Goal: Find specific page/section: Find specific page/section

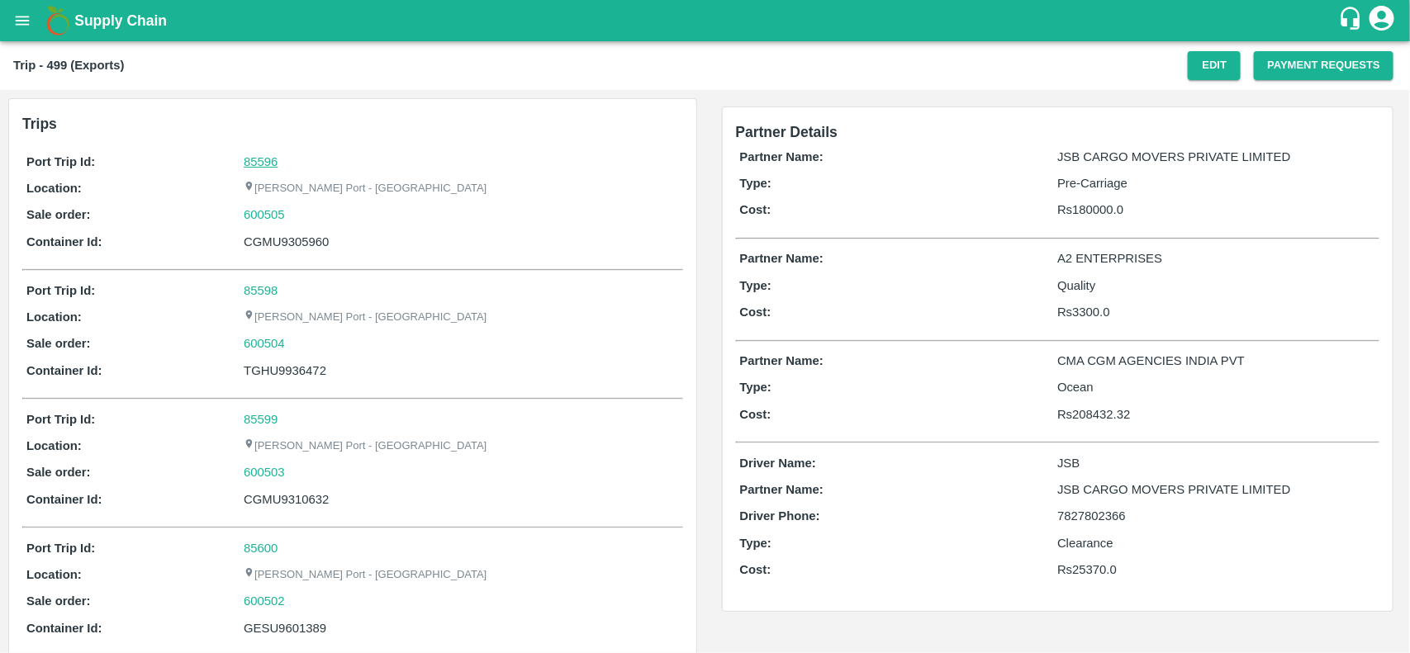
click at [254, 164] on link "85596" at bounding box center [261, 161] width 34 height 13
click at [296, 212] on div "600505" at bounding box center [461, 215] width 435 height 18
copy link
click at [296, 212] on div "600505" at bounding box center [461, 215] width 435 height 18
copy link "600505"
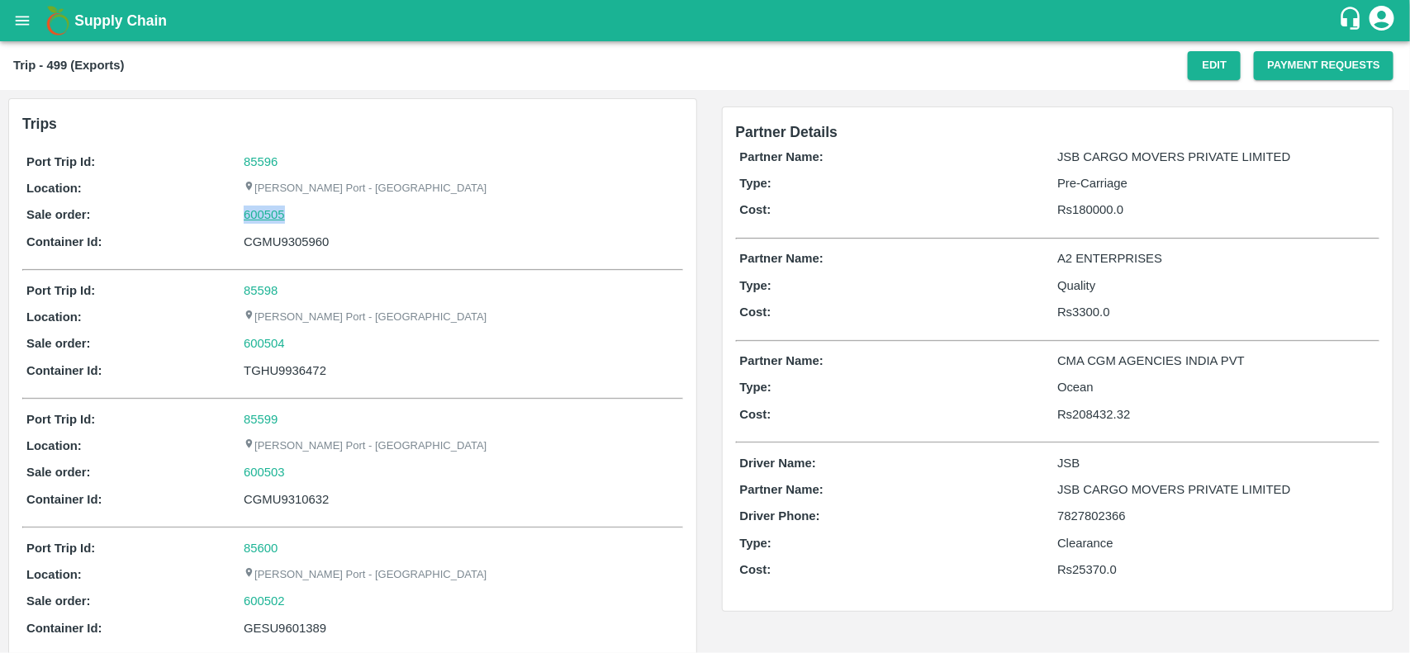
drag, startPoint x: 296, startPoint y: 212, endPoint x: 273, endPoint y: 217, distance: 23.7
click at [273, 217] on div "600505" at bounding box center [461, 215] width 435 height 18
click at [273, 217] on link "600505" at bounding box center [264, 215] width 41 height 18
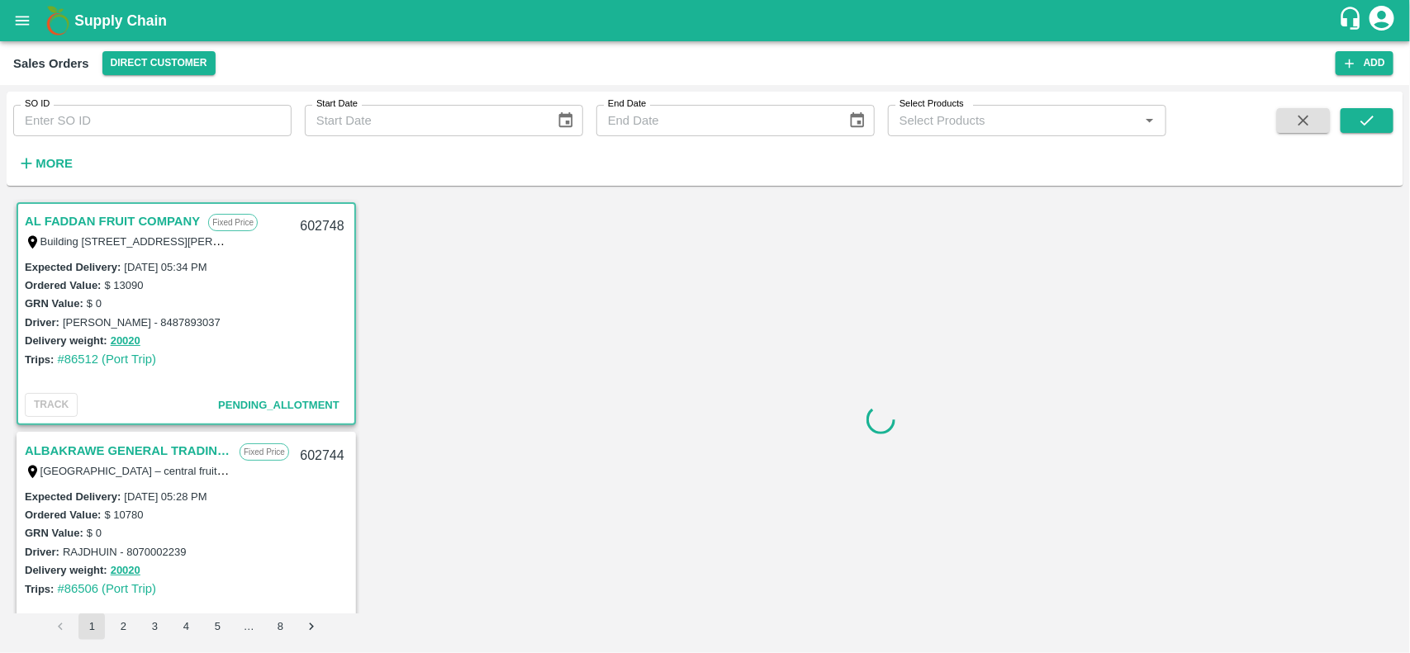
click at [92, 140] on div "SO ID SO ID Start Date Start Date End Date End Date Select Products Select Prod…" at bounding box center [583, 135] width 1166 height 86
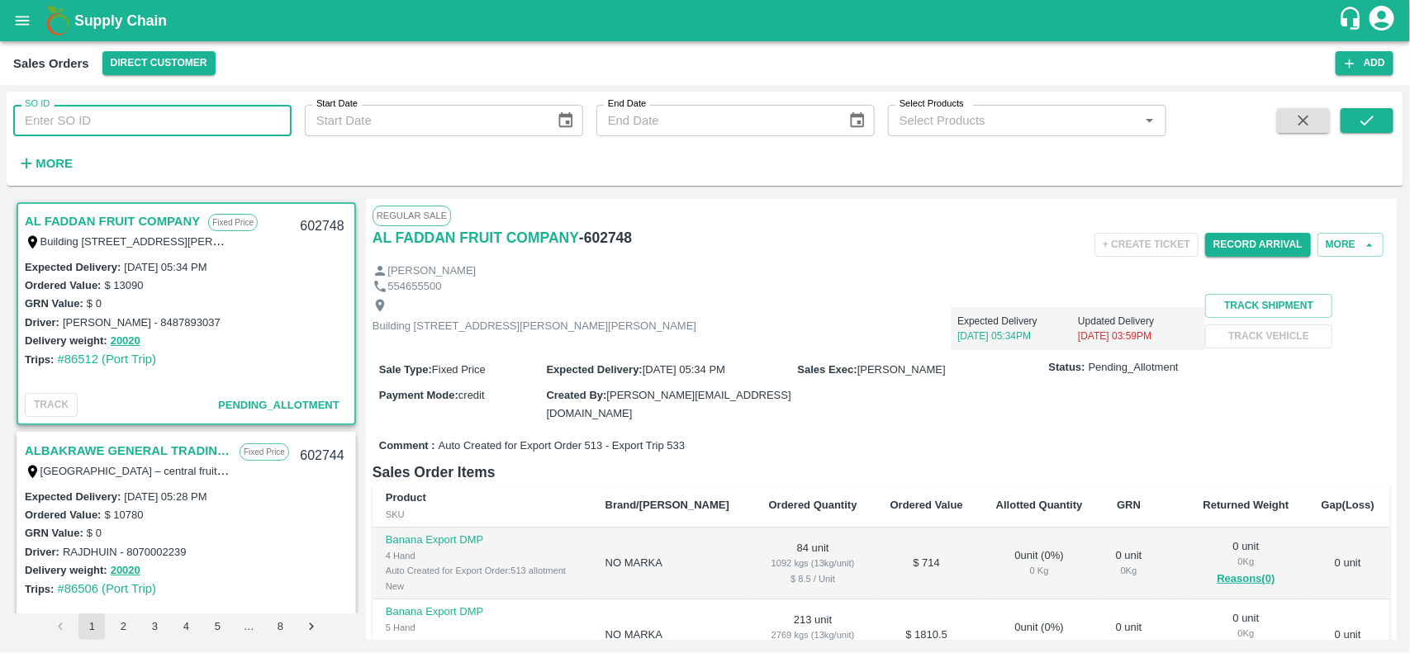
click at [87, 133] on input "SO ID" at bounding box center [152, 120] width 278 height 31
paste input "600505"
click at [87, 133] on input "600505" at bounding box center [152, 120] width 278 height 31
type input "600505"
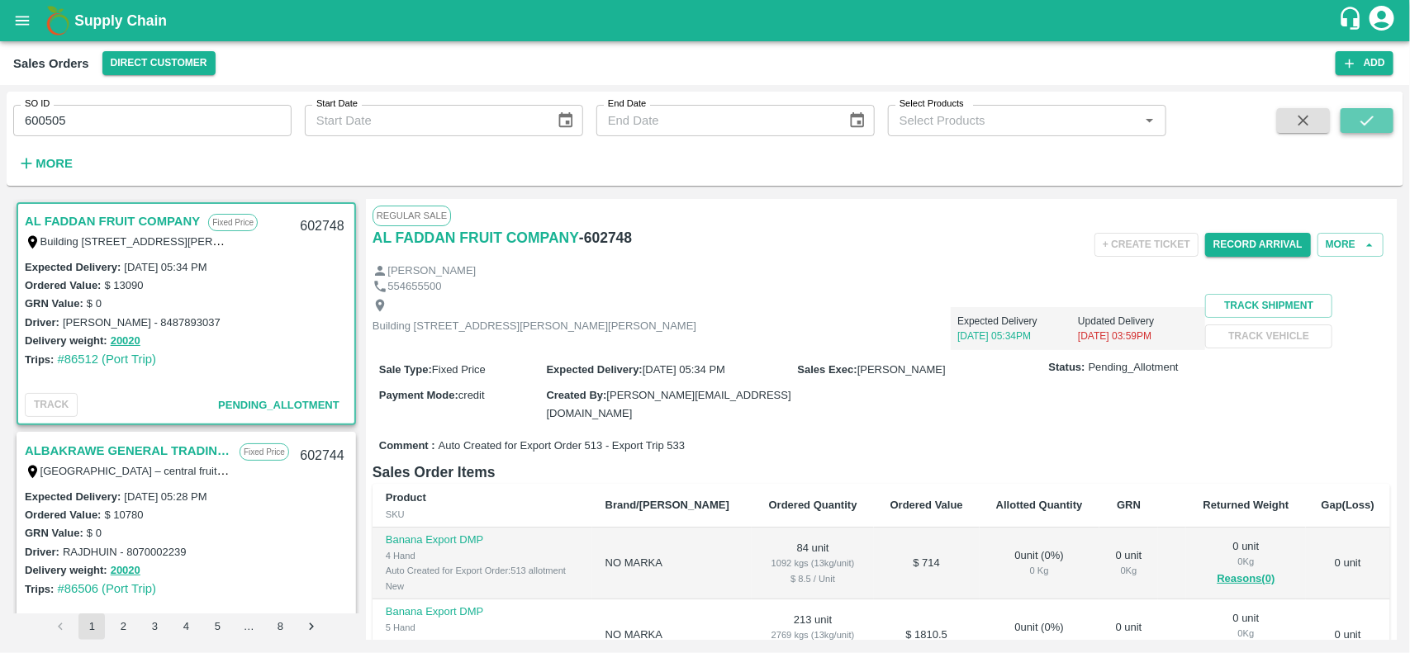
click at [1384, 126] on button "submit" at bounding box center [1367, 120] width 53 height 25
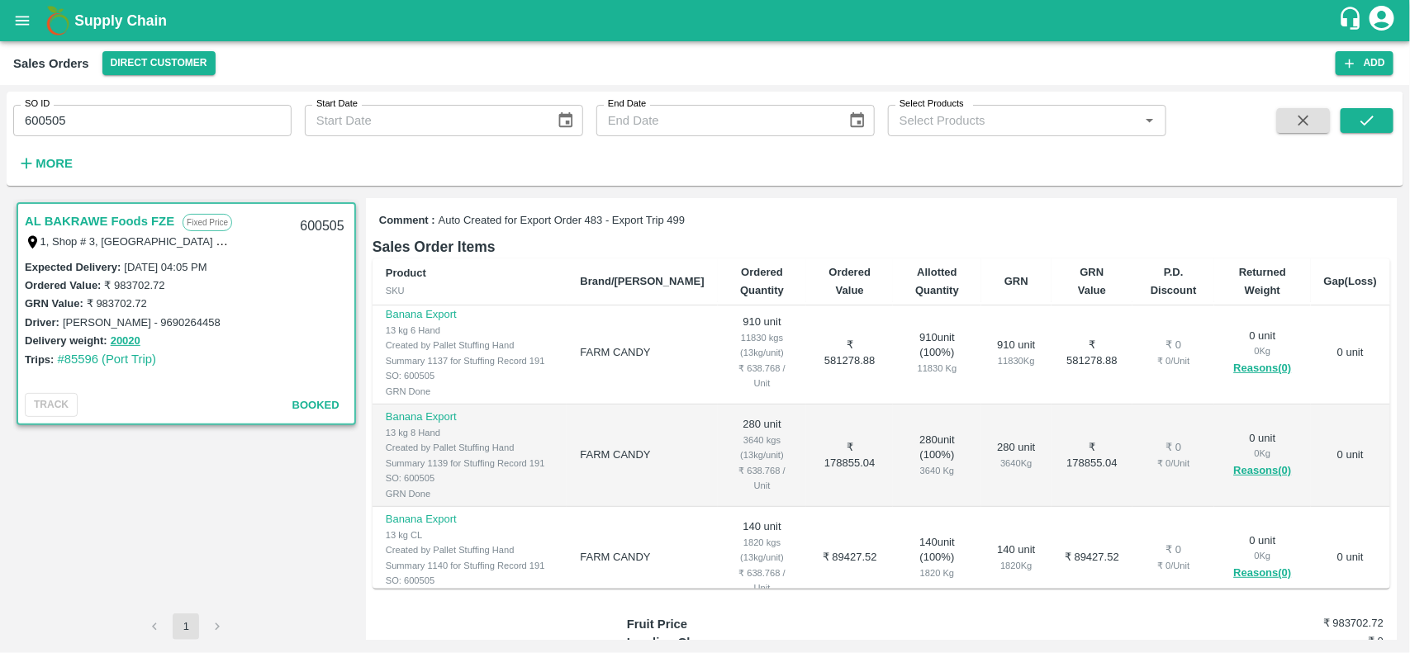
scroll to position [112, 0]
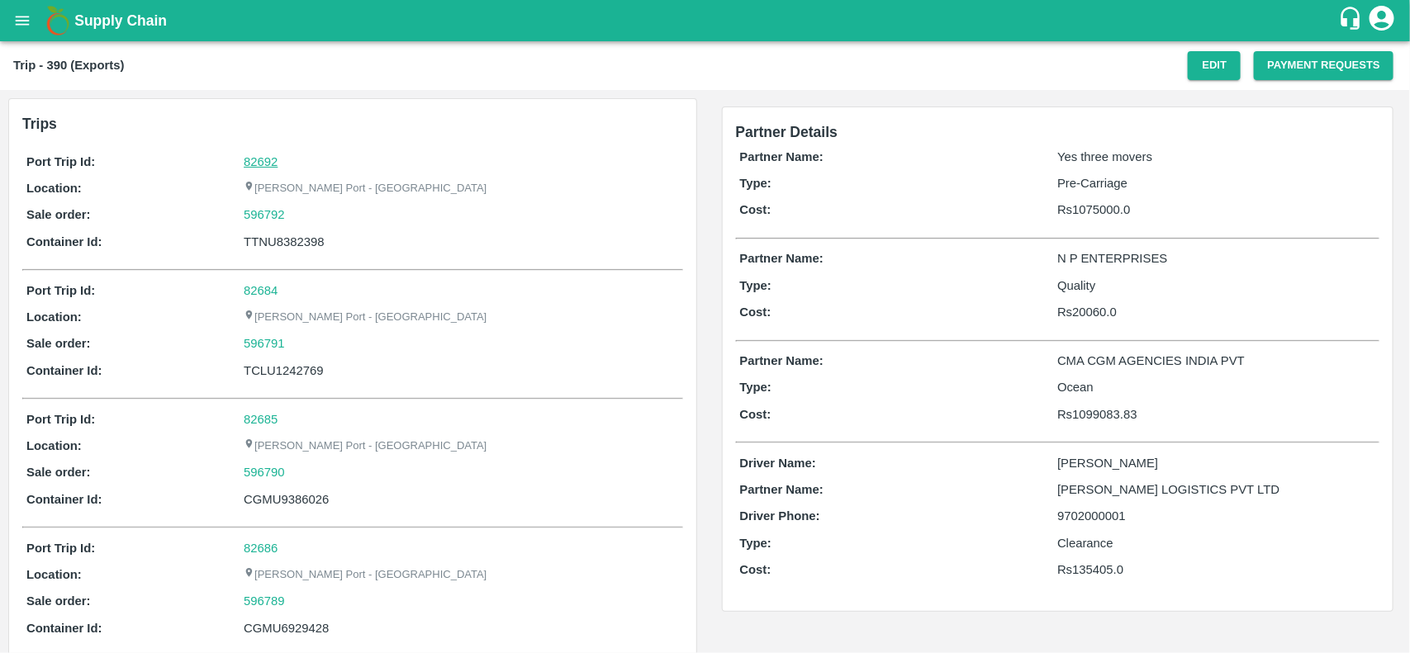
click at [250, 155] on link "82692" at bounding box center [261, 161] width 34 height 13
click at [304, 216] on div "596792" at bounding box center [461, 215] width 435 height 18
copy link "596792"
click at [304, 216] on div "596792" at bounding box center [461, 215] width 435 height 18
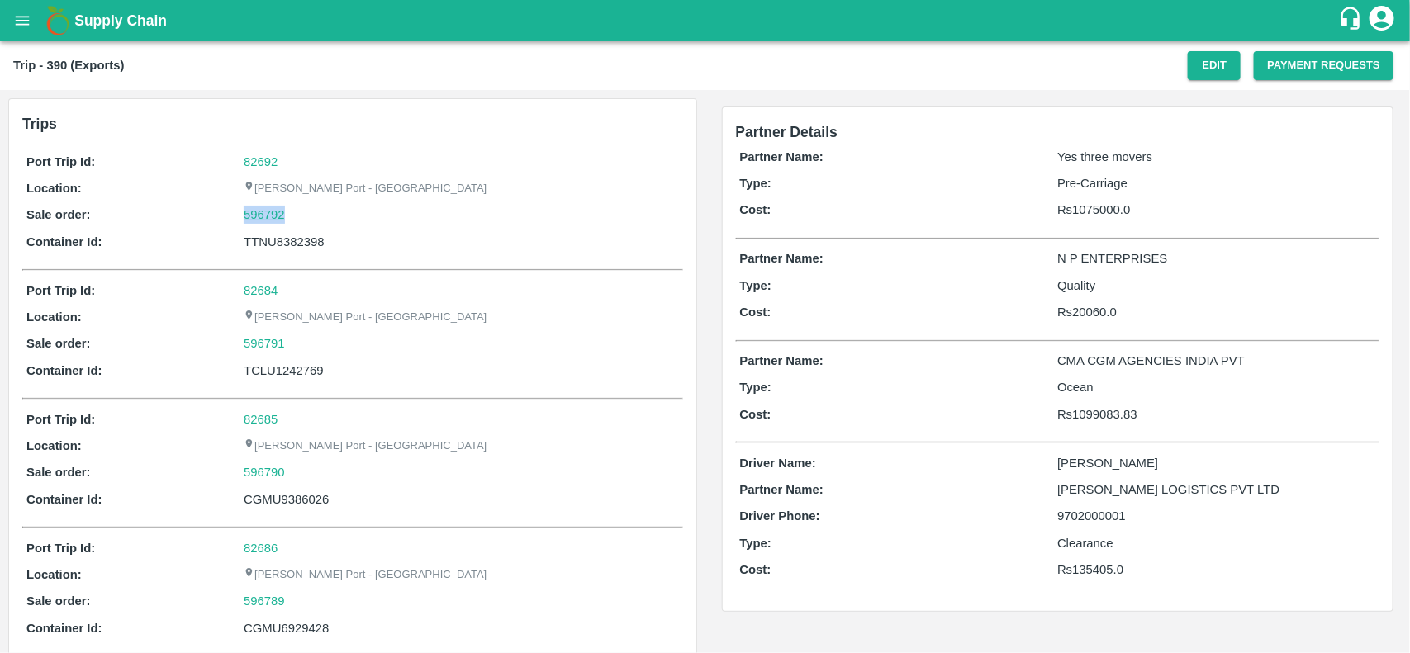
click at [275, 216] on link "596792" at bounding box center [264, 215] width 41 height 18
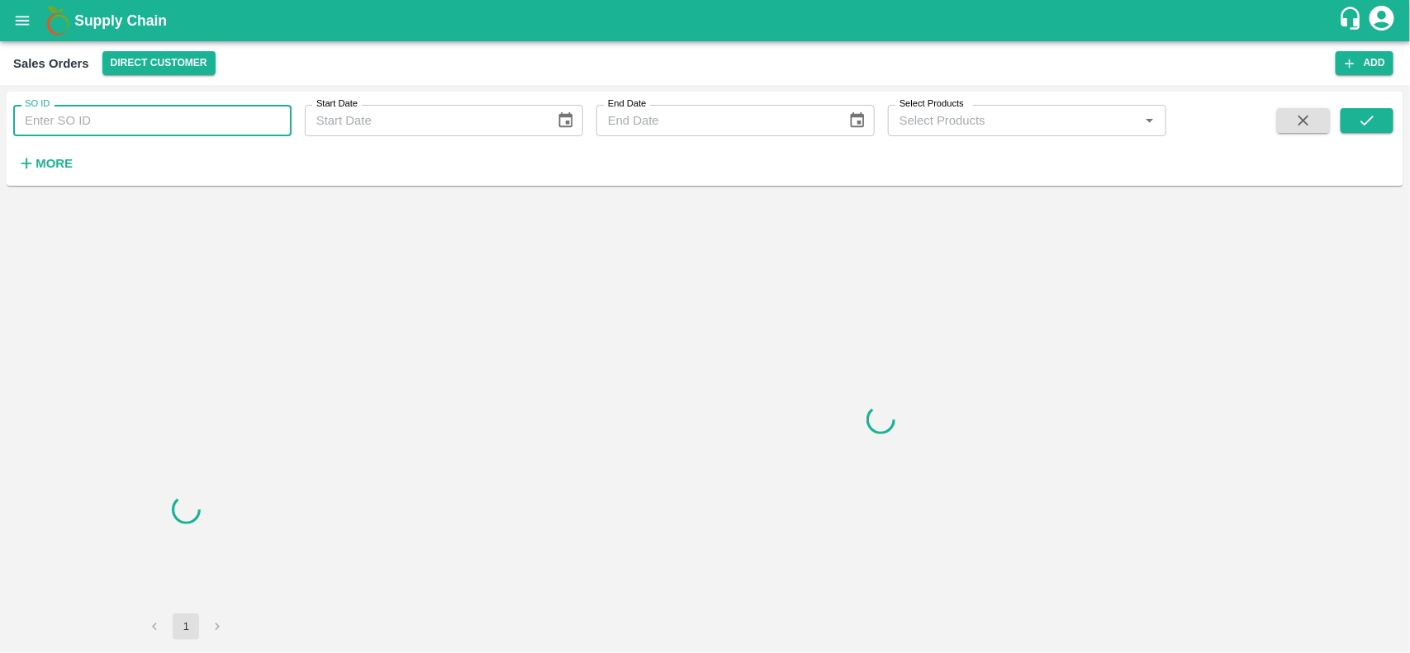
click at [163, 121] on input "SO ID" at bounding box center [152, 120] width 278 height 31
paste input "596792"
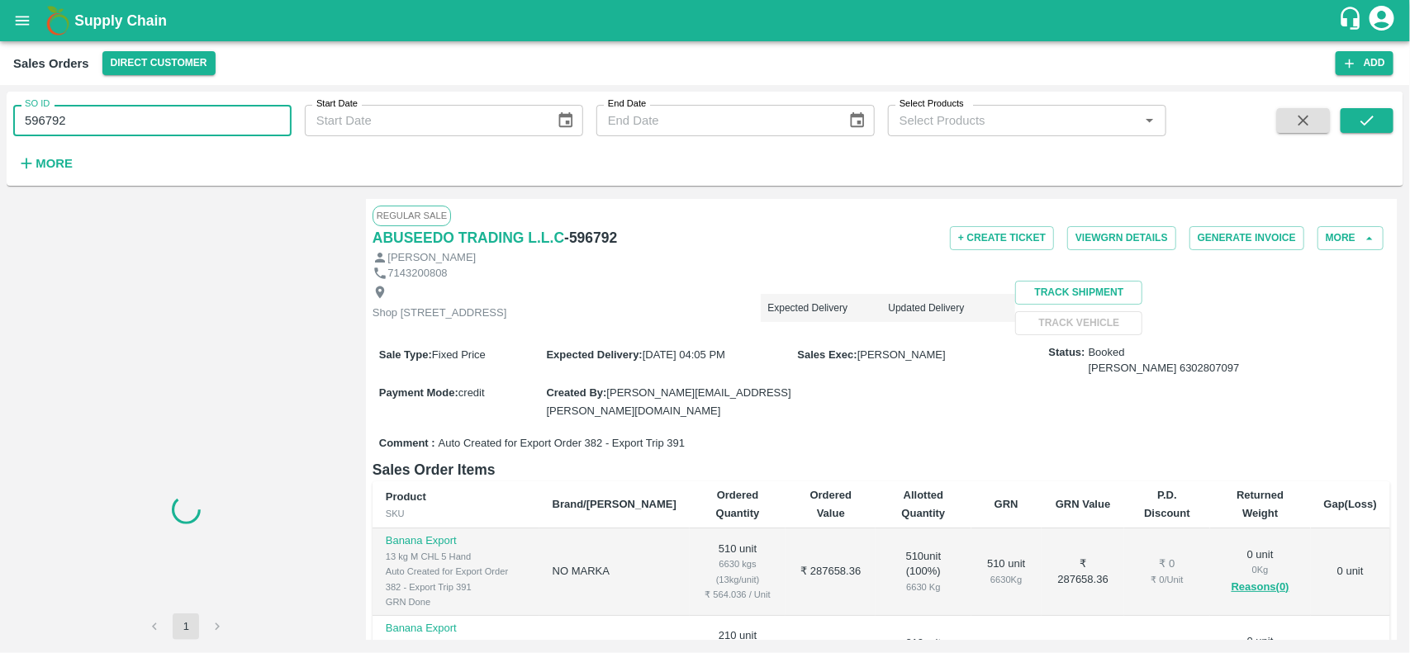
click at [163, 121] on input "596792" at bounding box center [152, 120] width 278 height 31
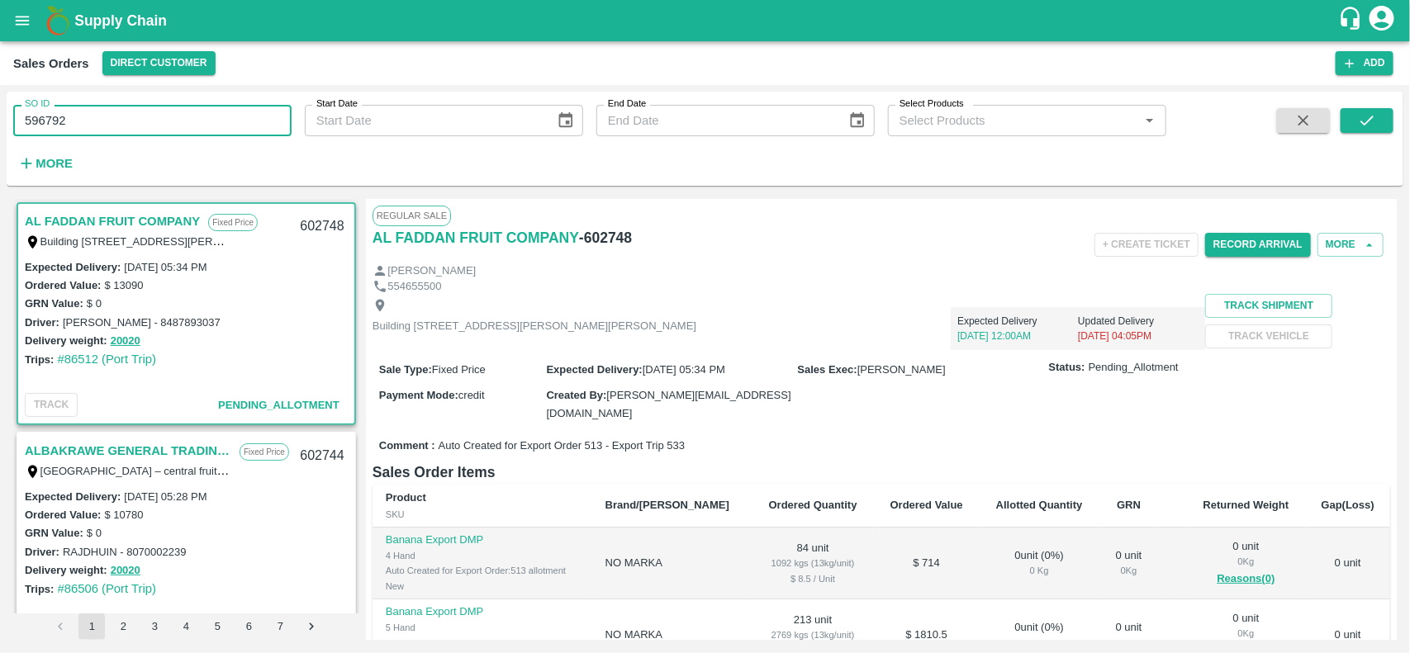
type input "596792"
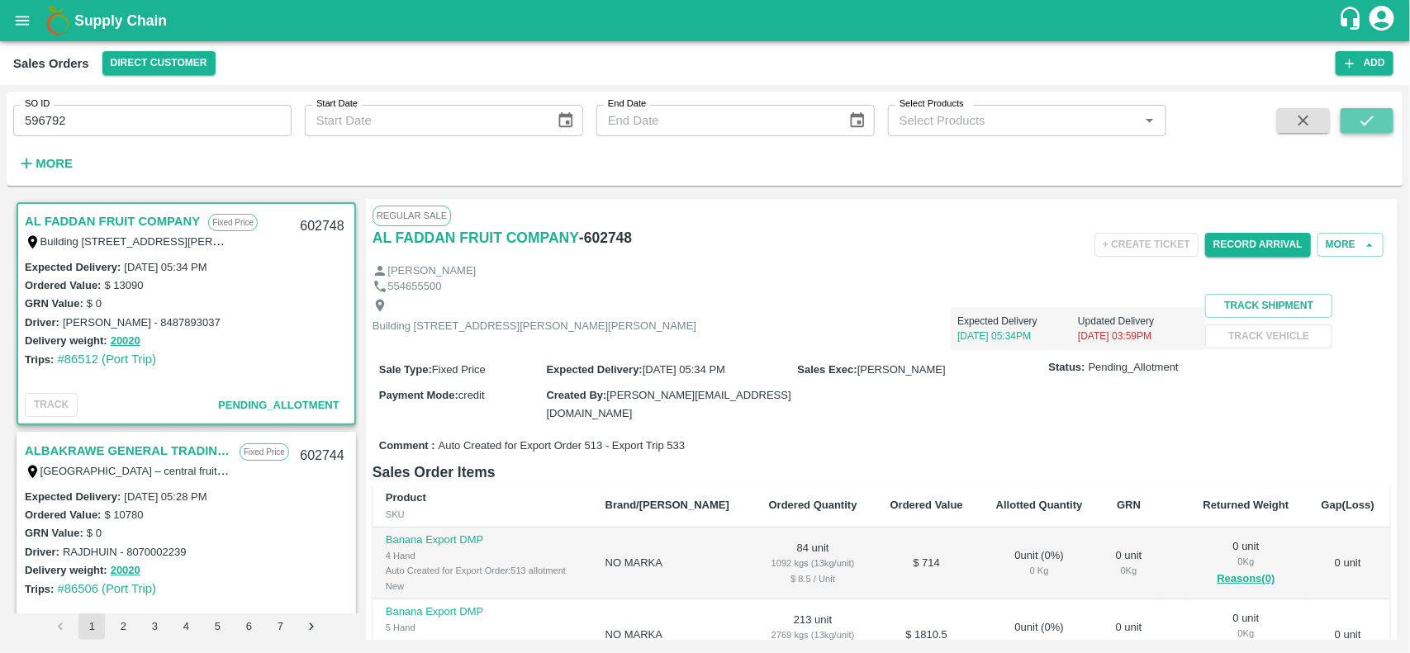
click at [1356, 109] on button "submit" at bounding box center [1367, 120] width 53 height 25
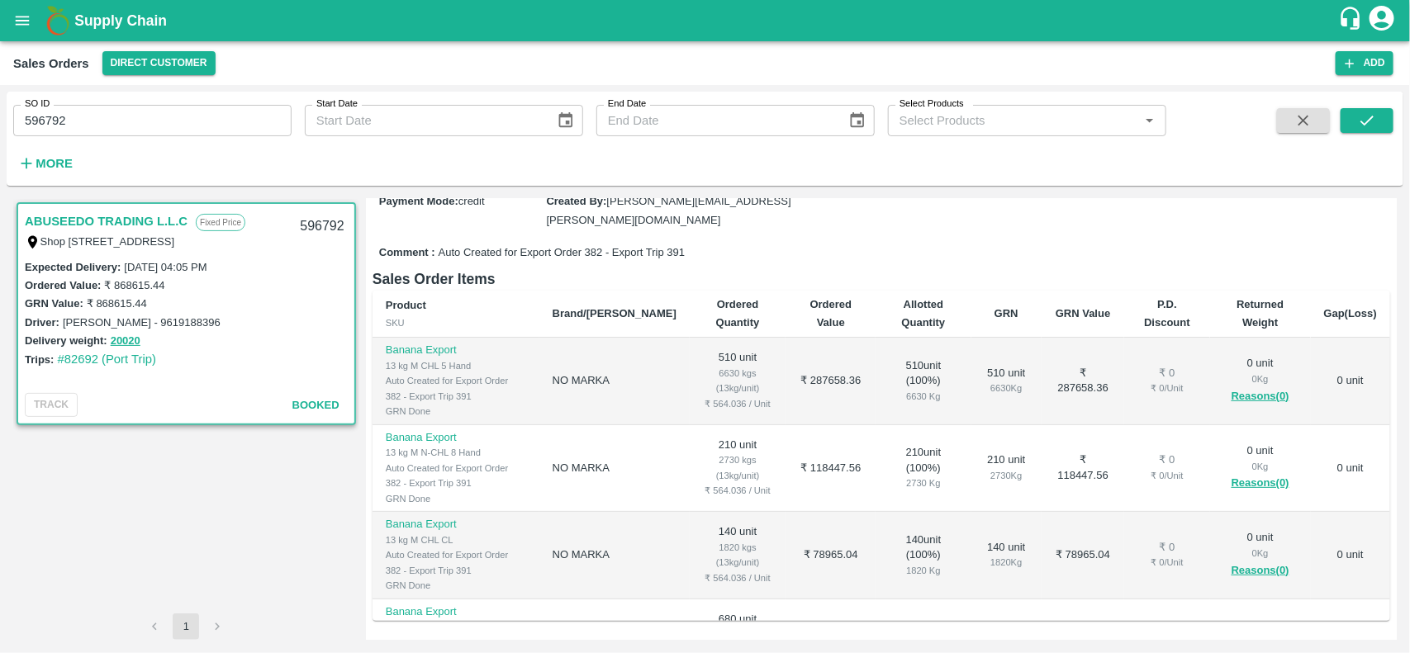
scroll to position [194, 0]
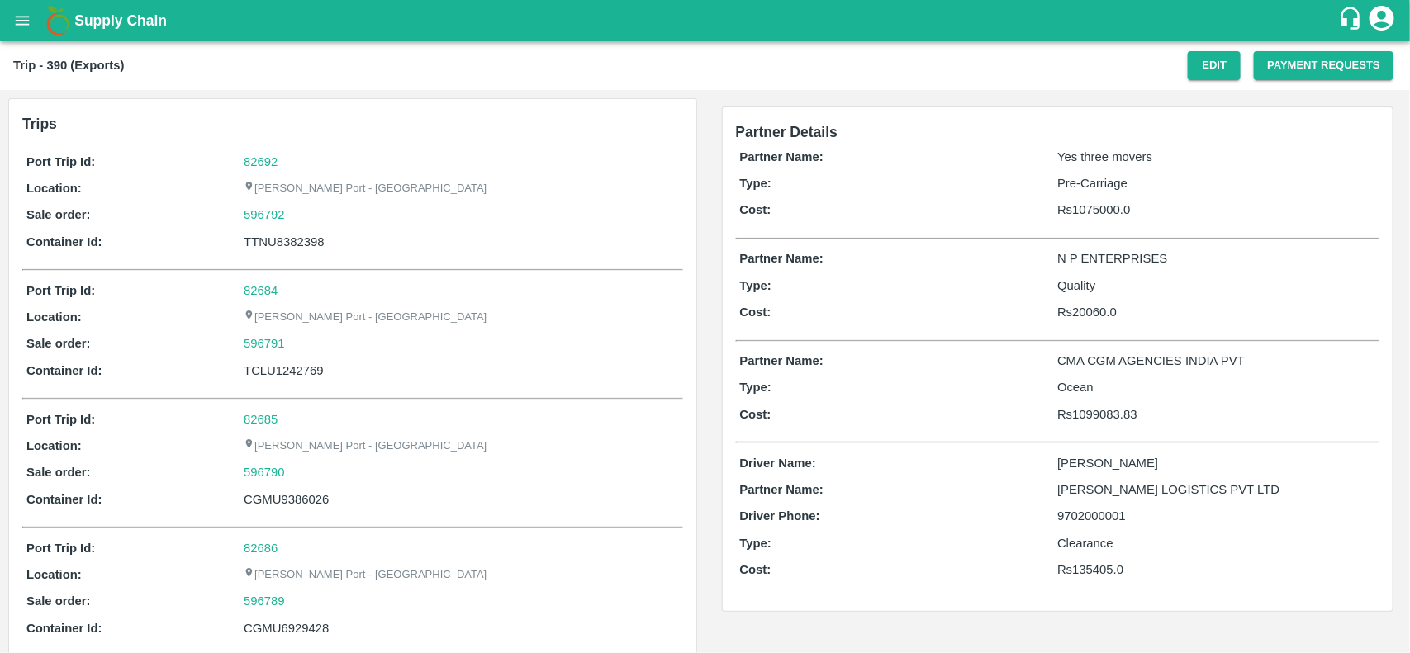
click at [261, 169] on div "82692" at bounding box center [461, 162] width 435 height 18
click at [262, 167] on link "82692" at bounding box center [261, 161] width 34 height 13
click at [287, 211] on div "596792" at bounding box center [461, 215] width 435 height 18
copy link
click at [287, 211] on div "596792" at bounding box center [461, 215] width 435 height 18
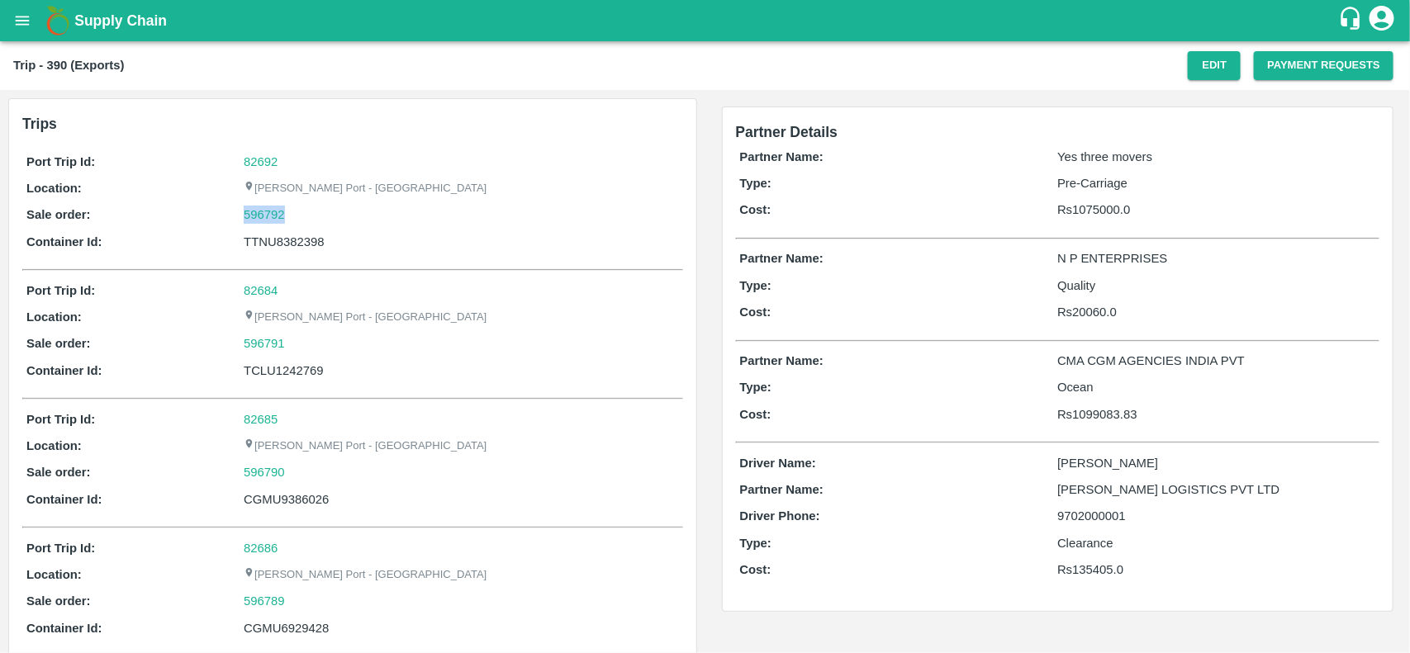
click at [287, 211] on div "596792" at bounding box center [461, 215] width 435 height 18
click at [263, 211] on link "596792" at bounding box center [264, 215] width 41 height 18
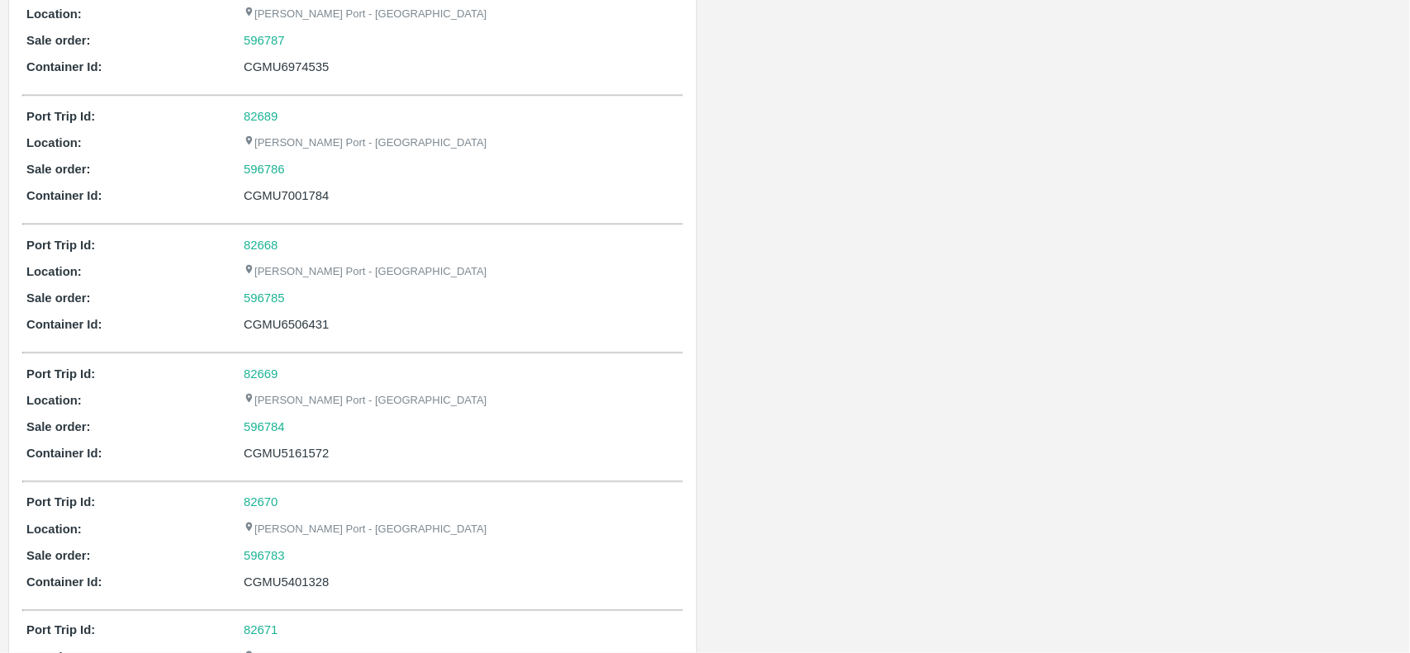
scroll to position [2371, 0]
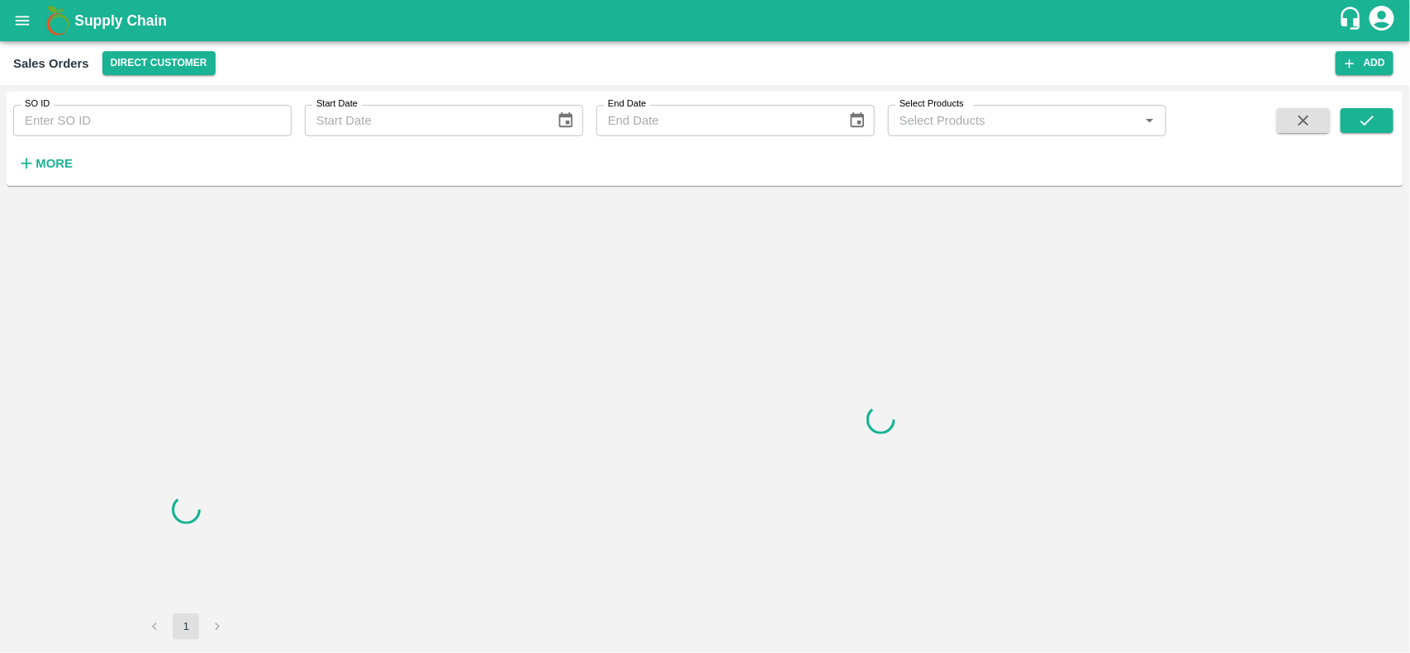
click at [96, 106] on input "SO ID" at bounding box center [152, 120] width 278 height 31
click at [96, 106] on input "596792" at bounding box center [152, 120] width 278 height 31
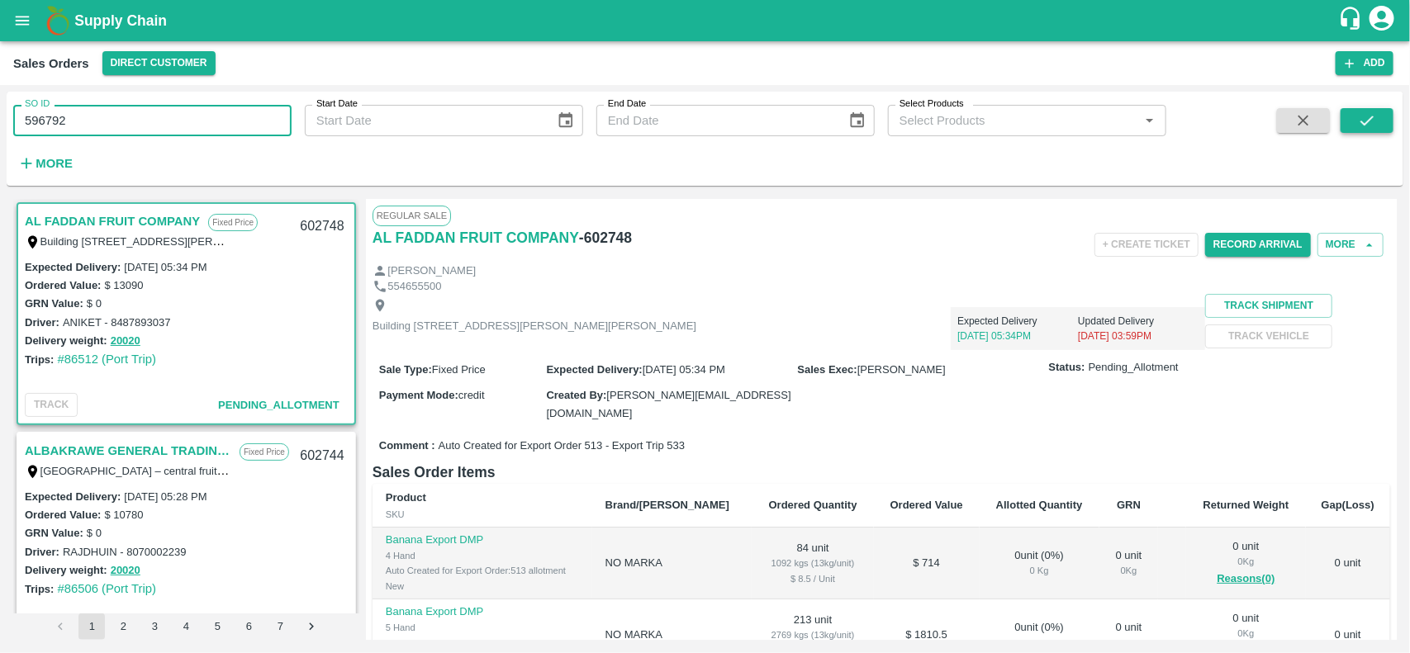
type input "596792"
click at [1370, 114] on icon "submit" at bounding box center [1367, 121] width 18 height 18
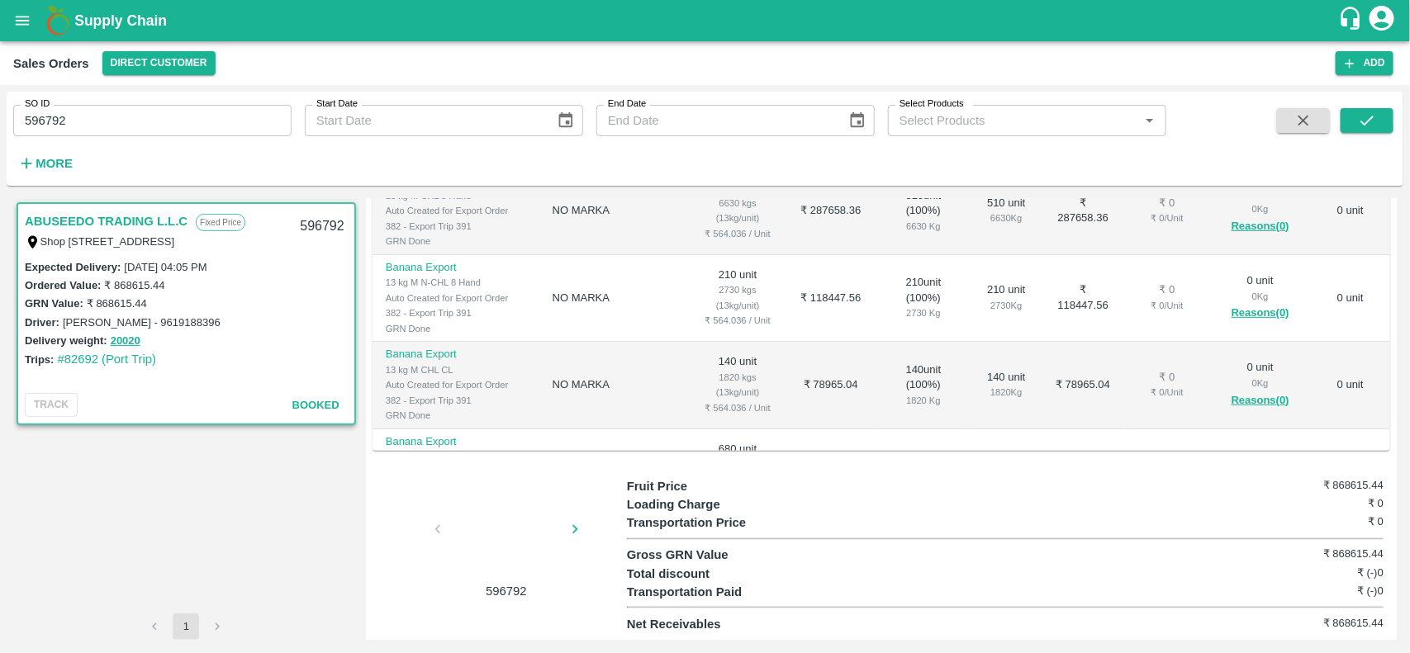
scroll to position [368, 0]
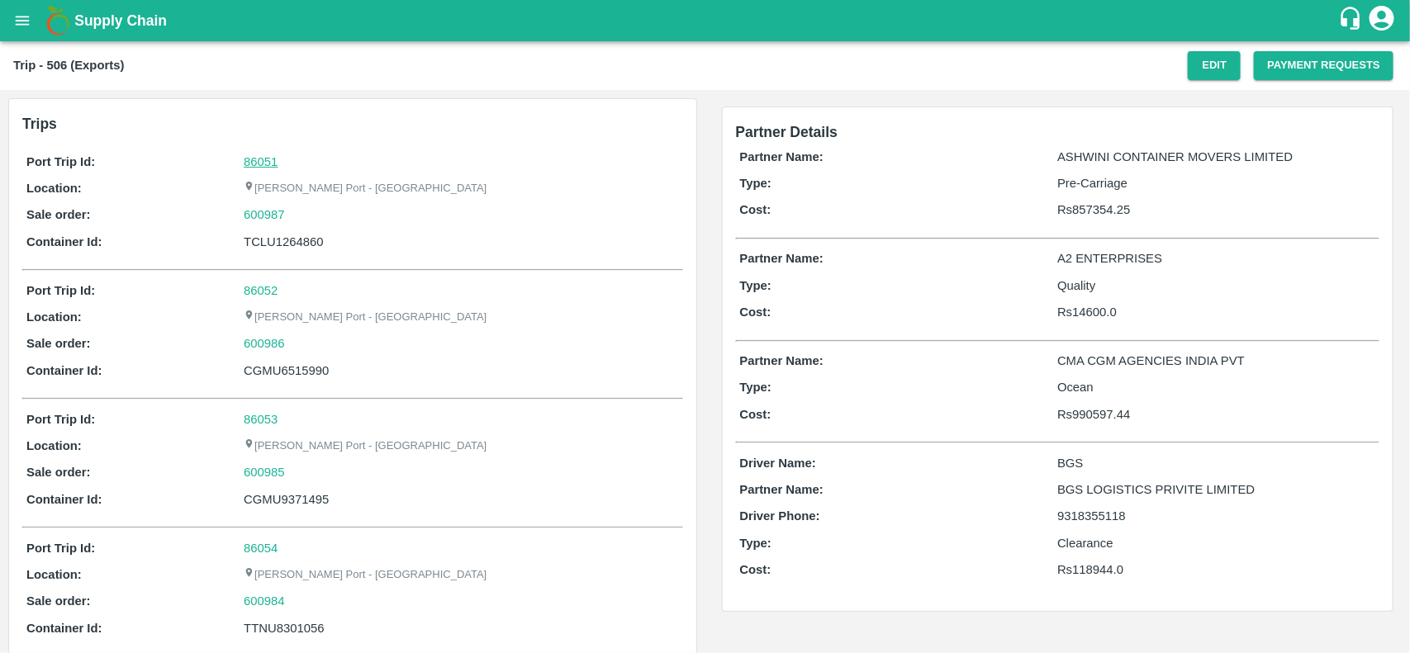
click at [257, 161] on link "86051" at bounding box center [261, 161] width 34 height 13
click at [300, 215] on div "600987" at bounding box center [461, 215] width 435 height 18
copy link
click at [300, 215] on div "600987" at bounding box center [461, 215] width 435 height 18
copy link "600987"
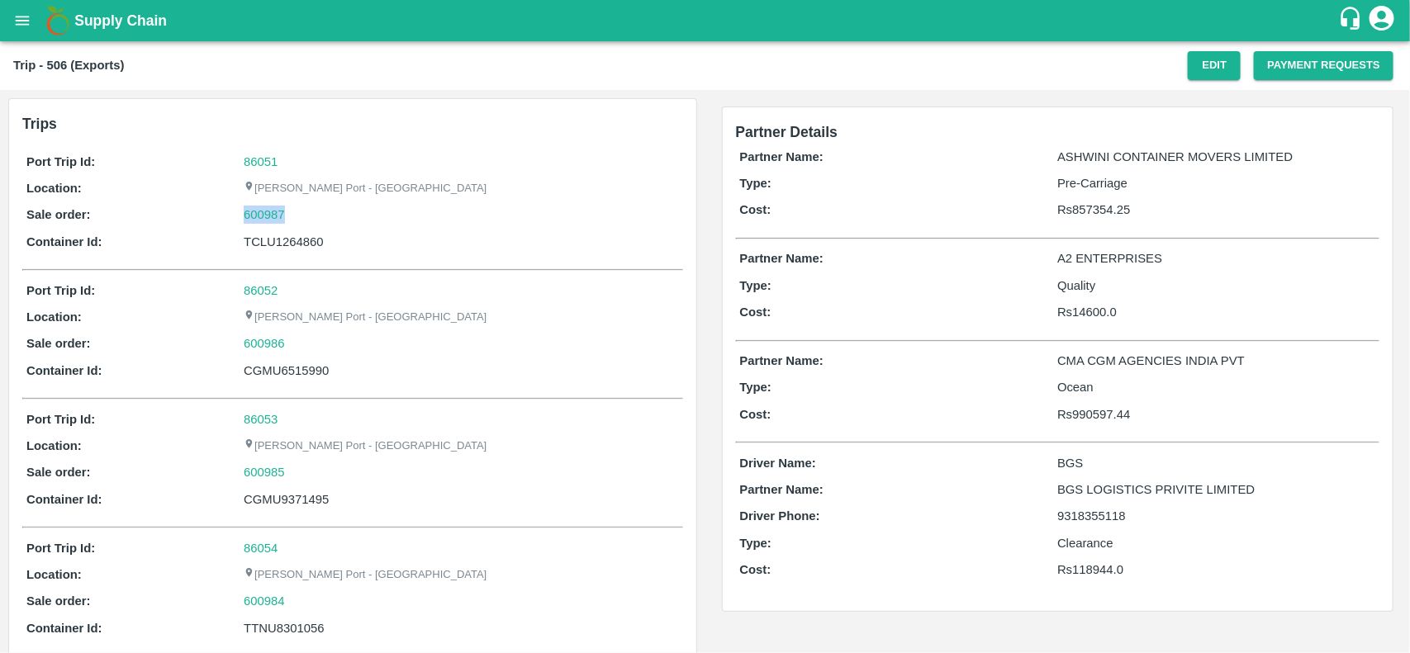
click at [300, 215] on div "600987" at bounding box center [461, 215] width 435 height 18
click at [273, 212] on link "600987" at bounding box center [264, 215] width 41 height 18
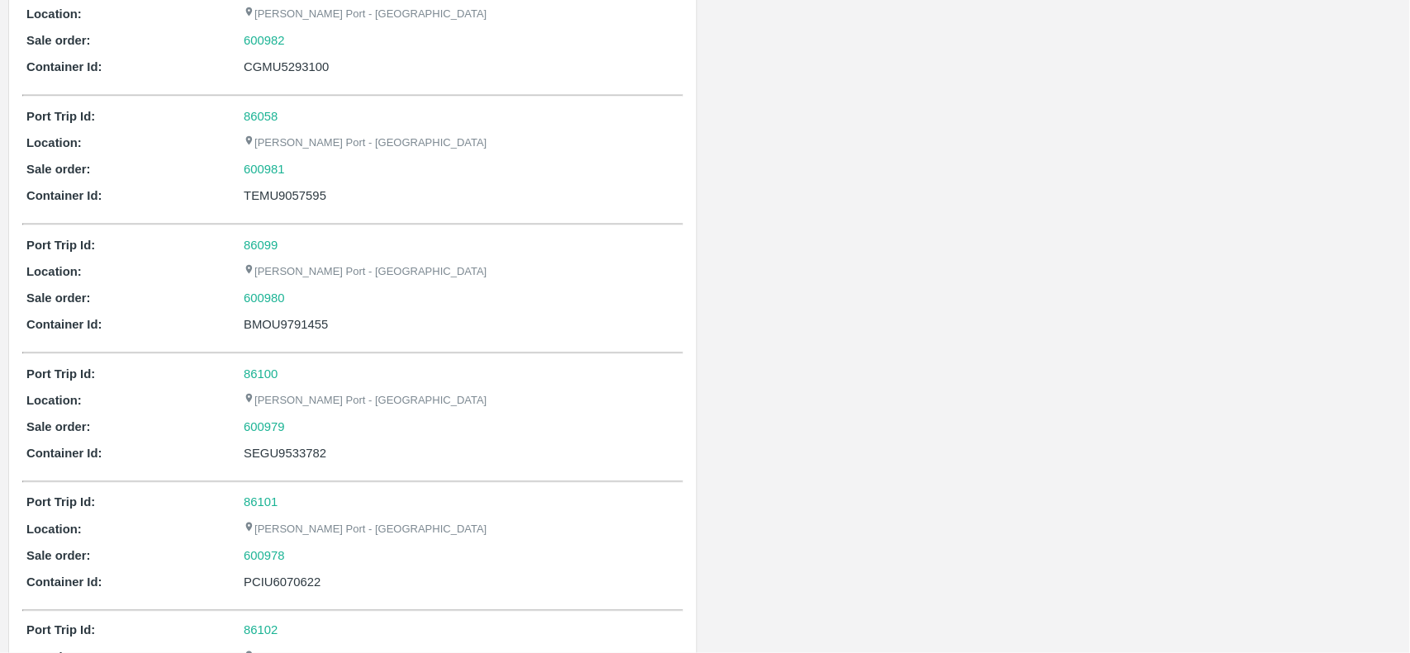
scroll to position [2500, 0]
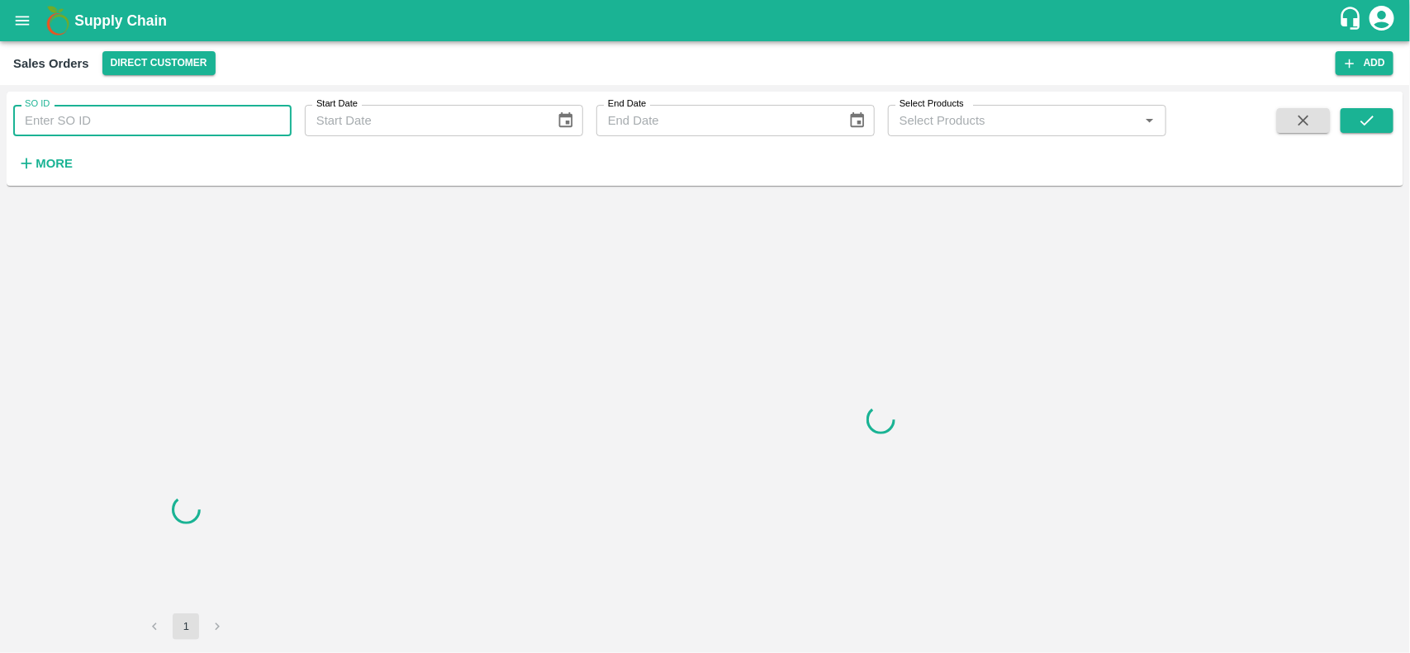
click at [89, 113] on input "SO ID" at bounding box center [152, 120] width 278 height 31
paste input "600987"
click at [89, 113] on input "600987" at bounding box center [152, 120] width 278 height 31
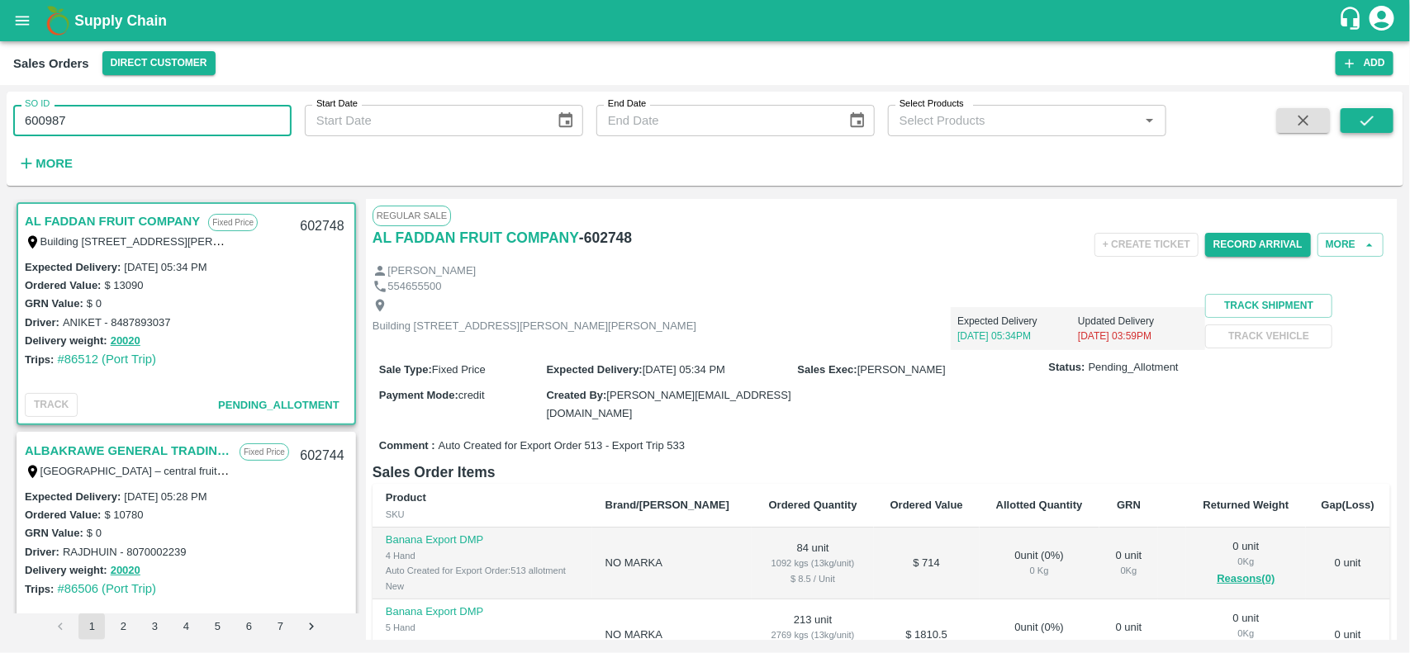
type input "600987"
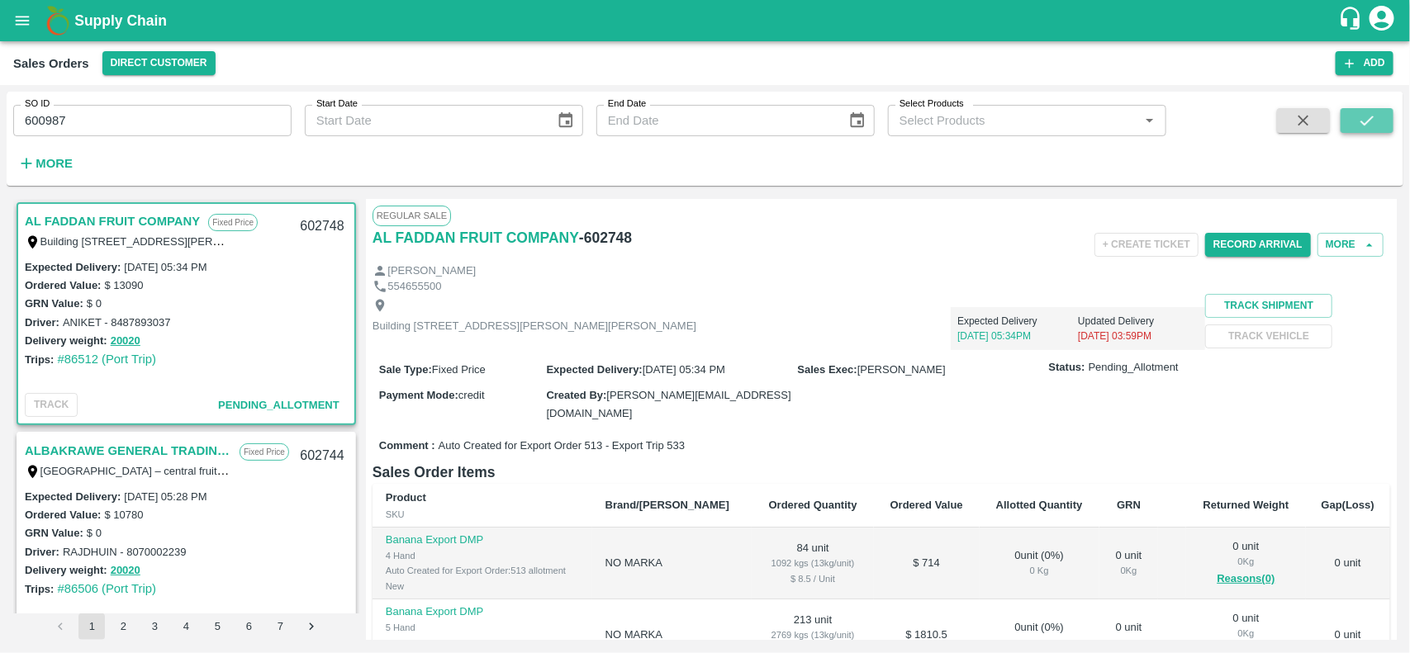
click at [1380, 121] on button "submit" at bounding box center [1367, 120] width 53 height 25
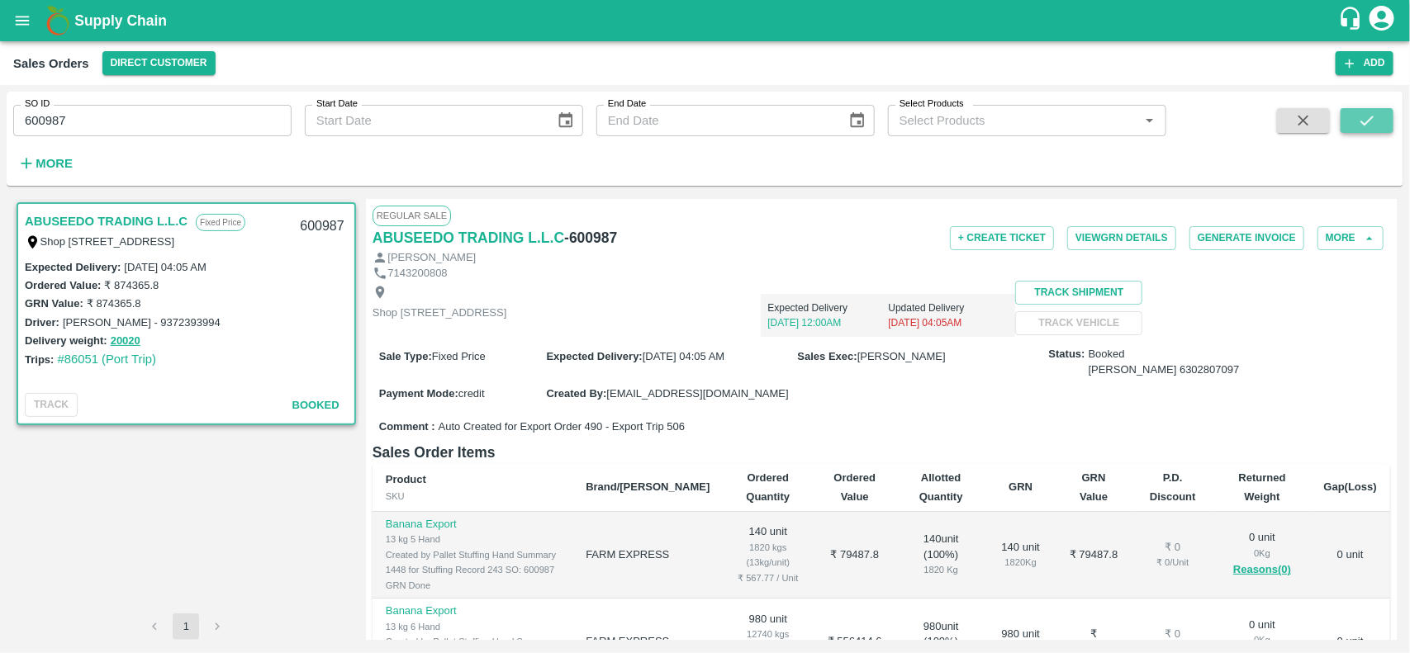
click at [1365, 117] on icon "submit" at bounding box center [1367, 121] width 18 height 18
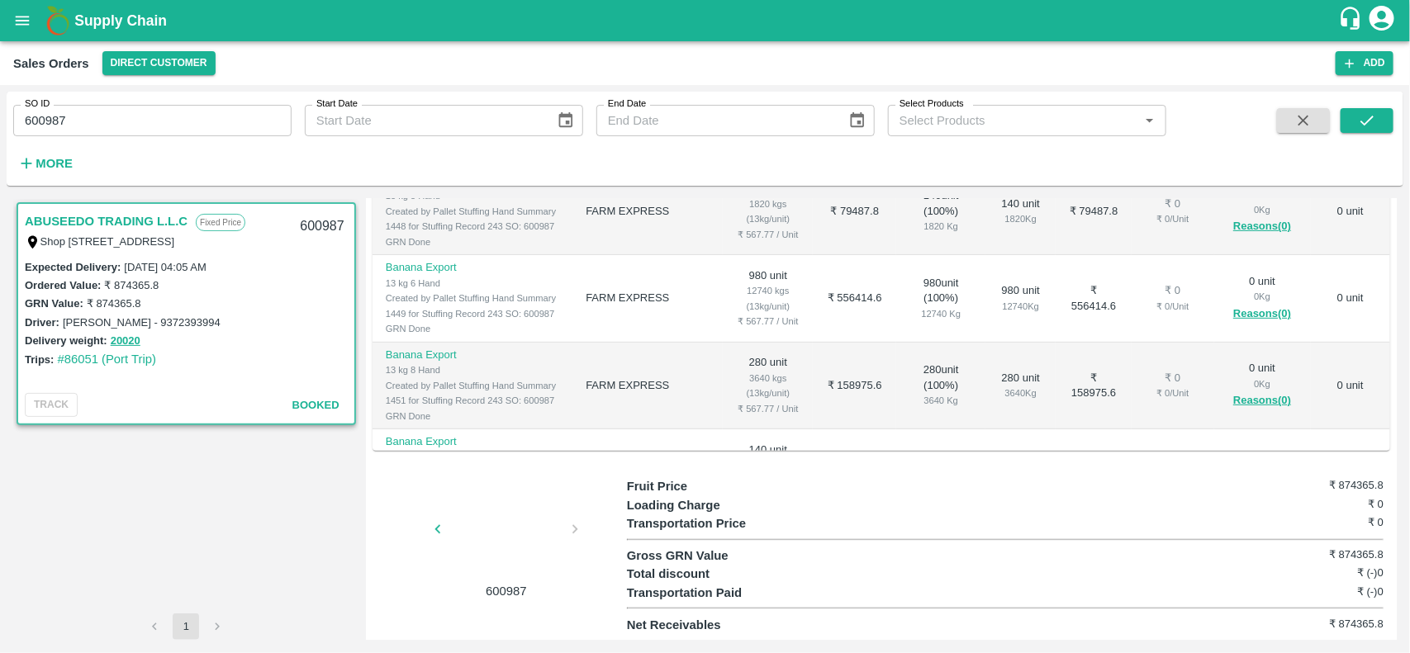
scroll to position [372, 0]
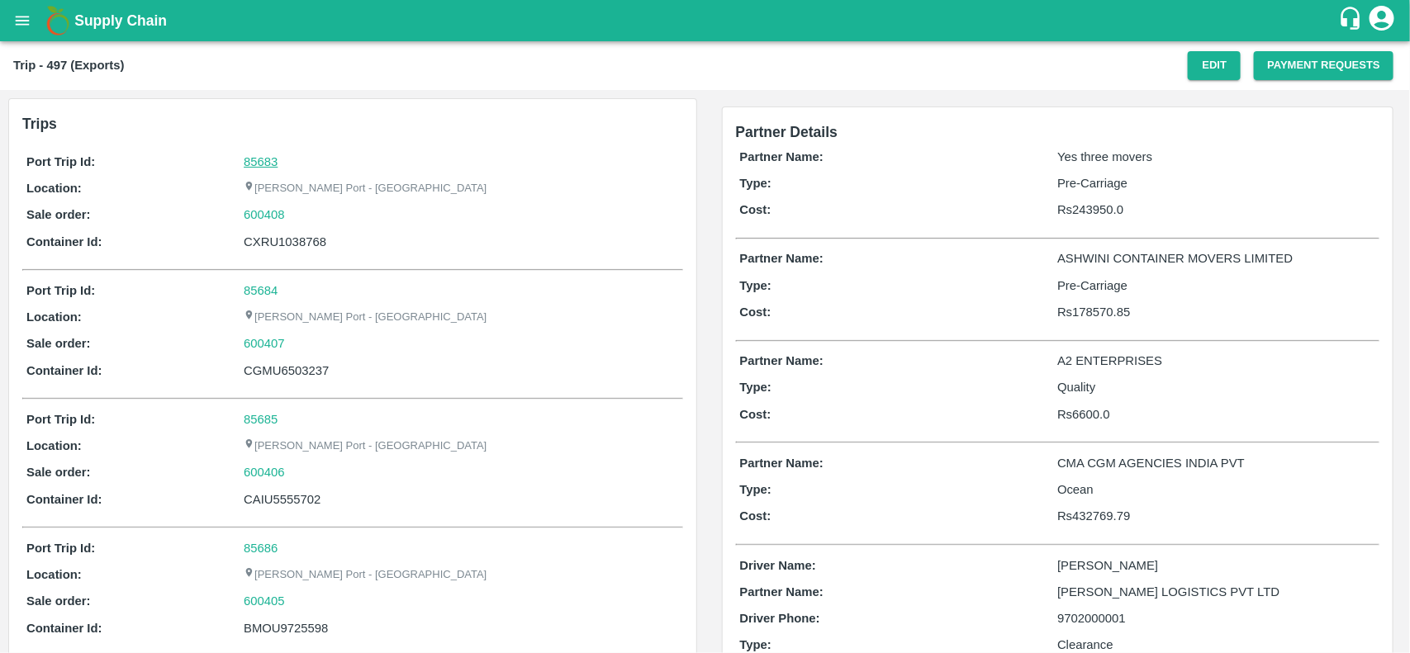
click at [253, 159] on link "85683" at bounding box center [261, 161] width 34 height 13
click at [308, 217] on div "600408" at bounding box center [461, 215] width 435 height 18
click at [273, 220] on link "600408" at bounding box center [264, 215] width 41 height 18
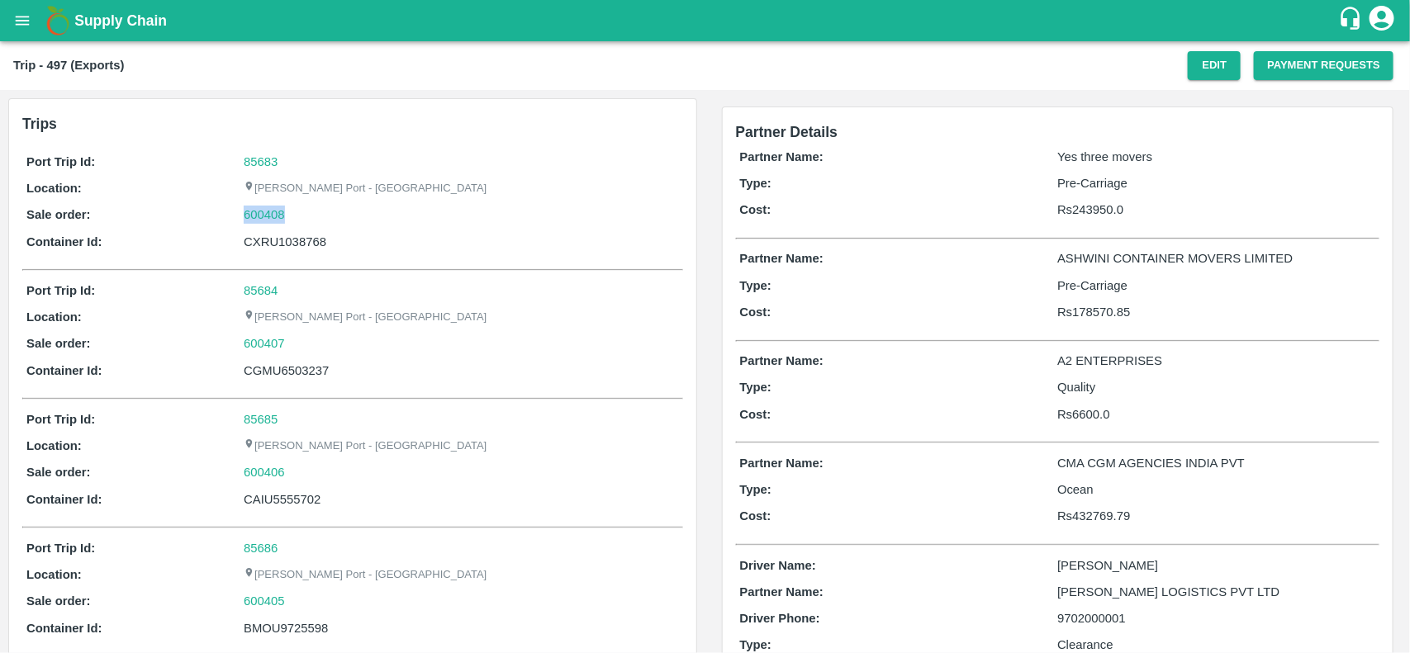
click at [302, 220] on div "600408" at bounding box center [461, 215] width 435 height 18
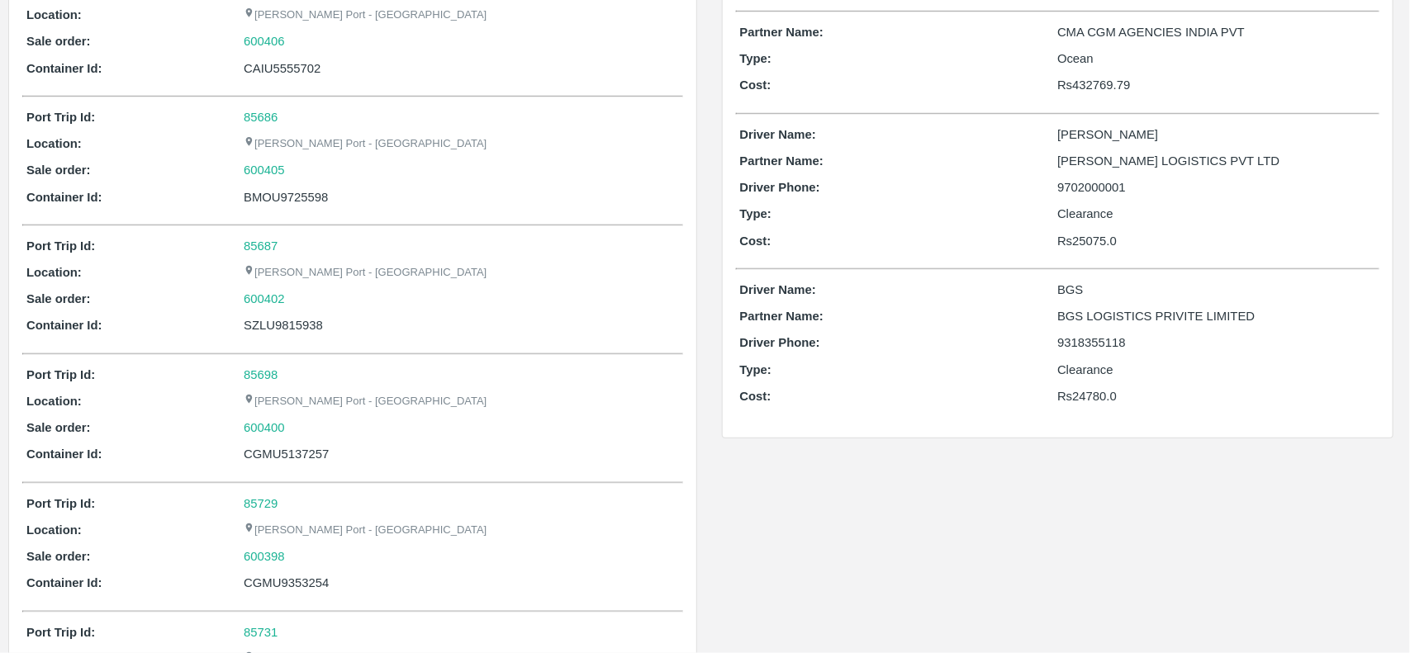
scroll to position [802, 0]
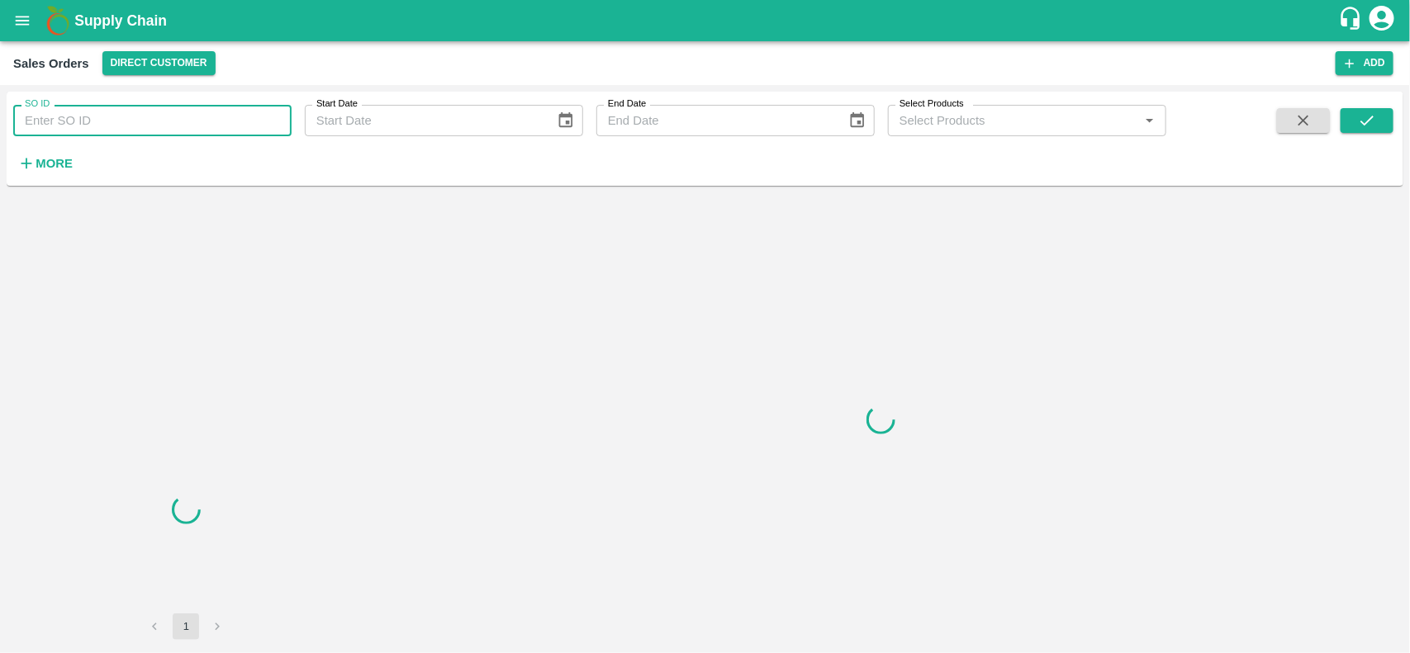
click at [147, 112] on input "SO ID" at bounding box center [152, 120] width 278 height 31
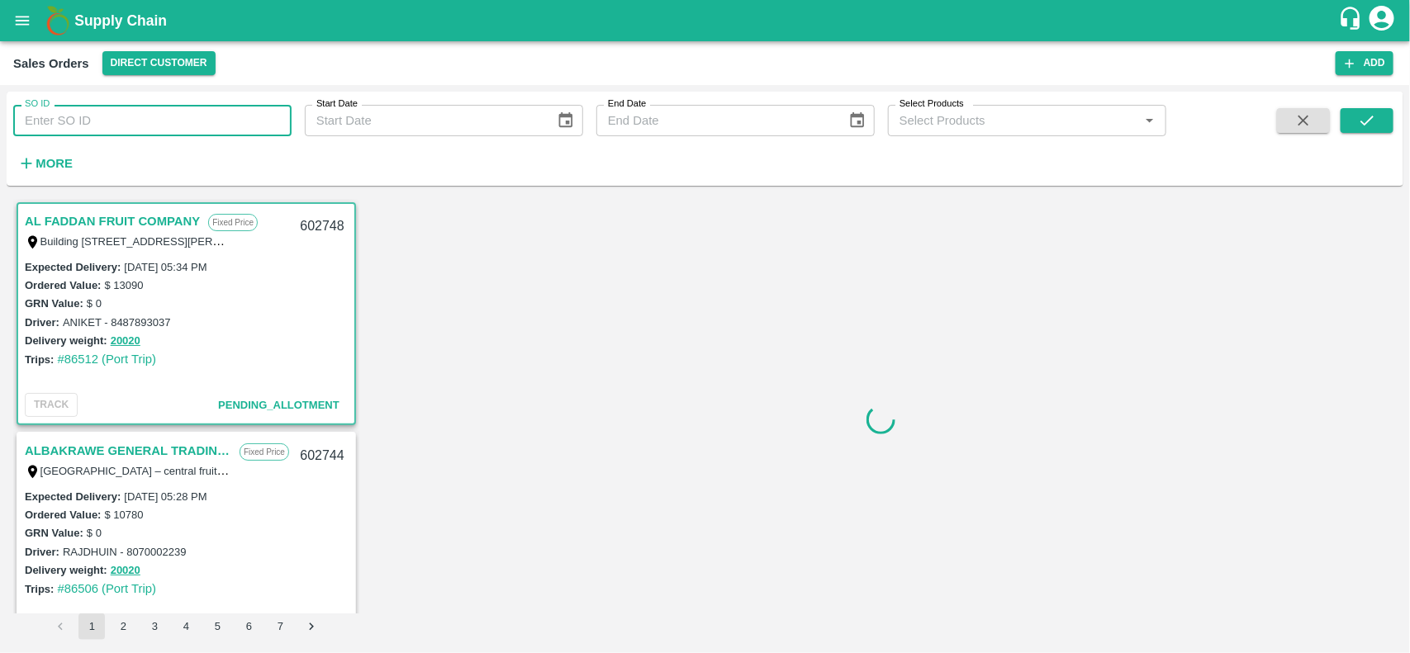
click at [216, 121] on input "SO ID" at bounding box center [152, 120] width 278 height 31
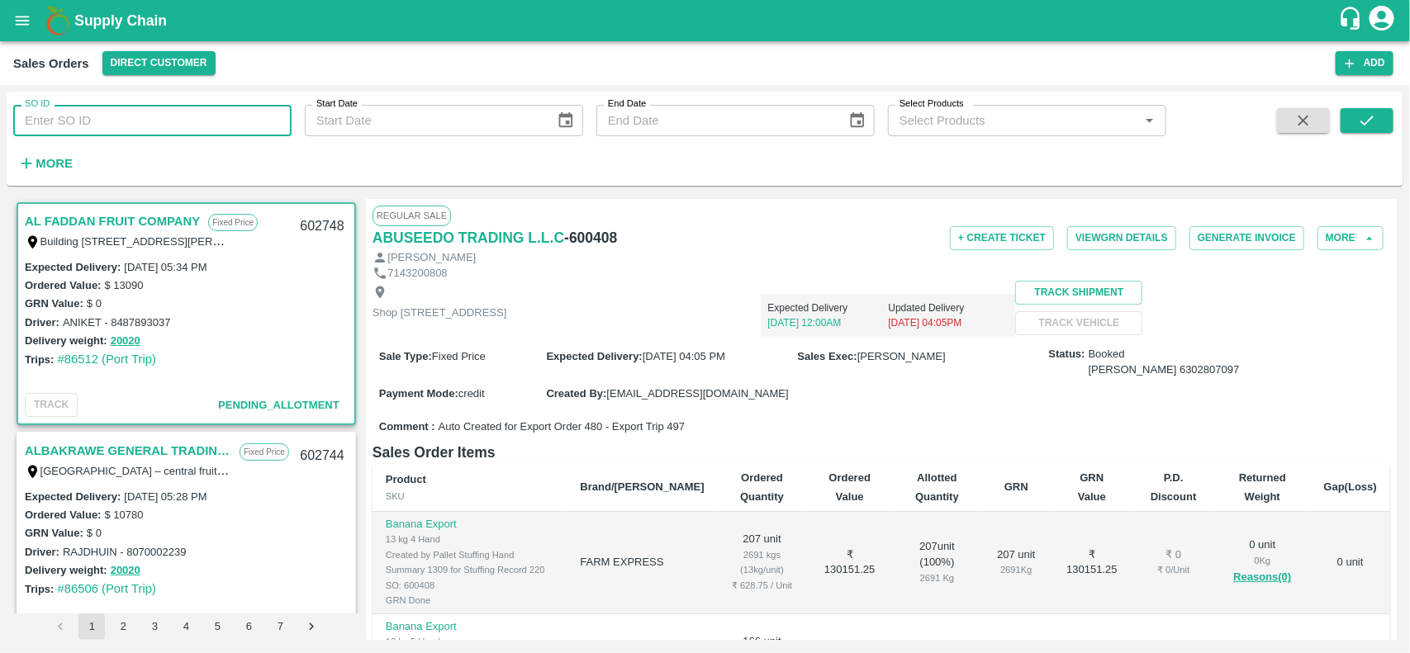
click at [173, 134] on input "SO ID" at bounding box center [152, 120] width 278 height 31
paste input "600408"
click at [173, 134] on input "600408" at bounding box center [152, 120] width 278 height 31
type input "600408"
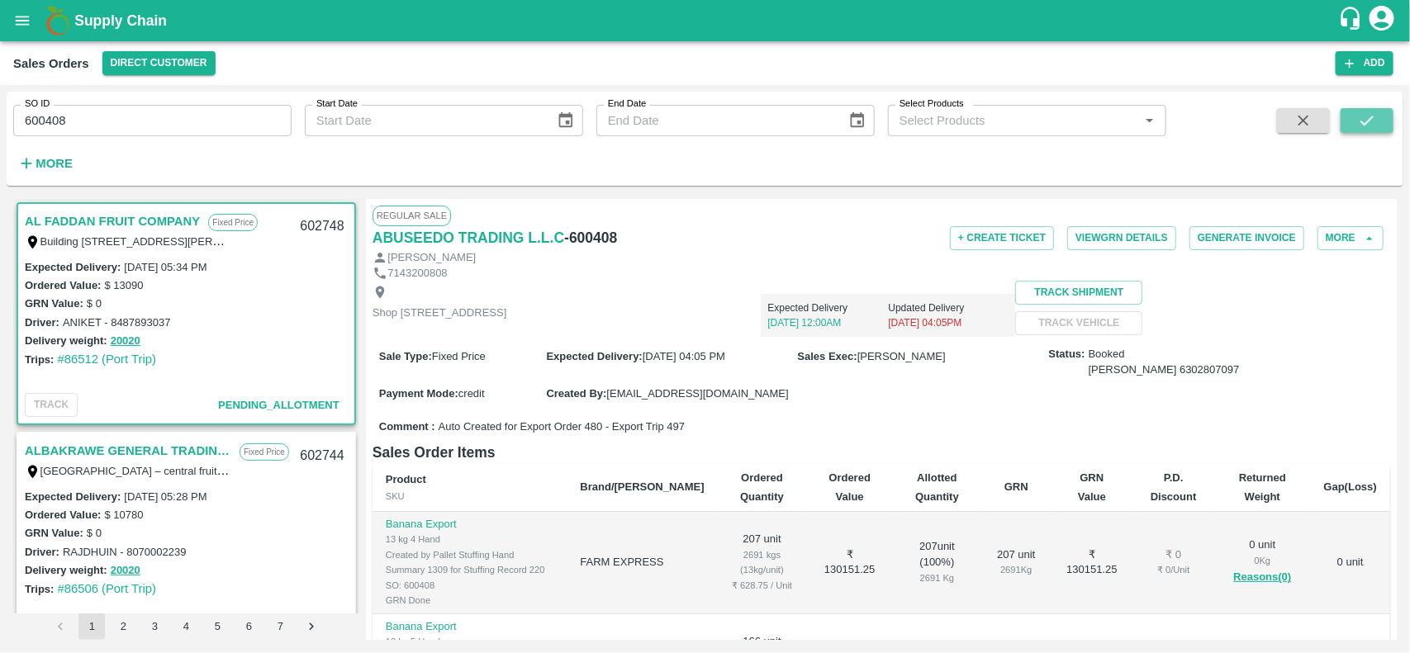
click at [1356, 132] on button "submit" at bounding box center [1367, 120] width 53 height 25
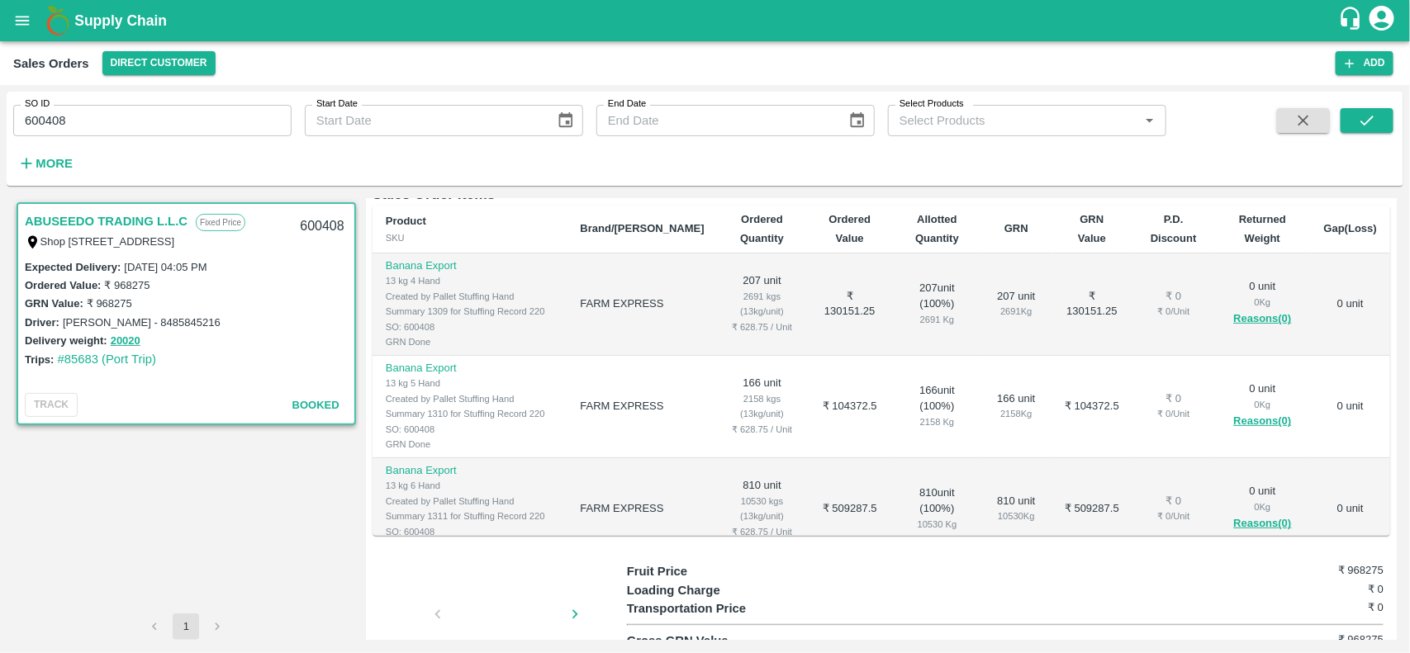
scroll to position [289, 0]
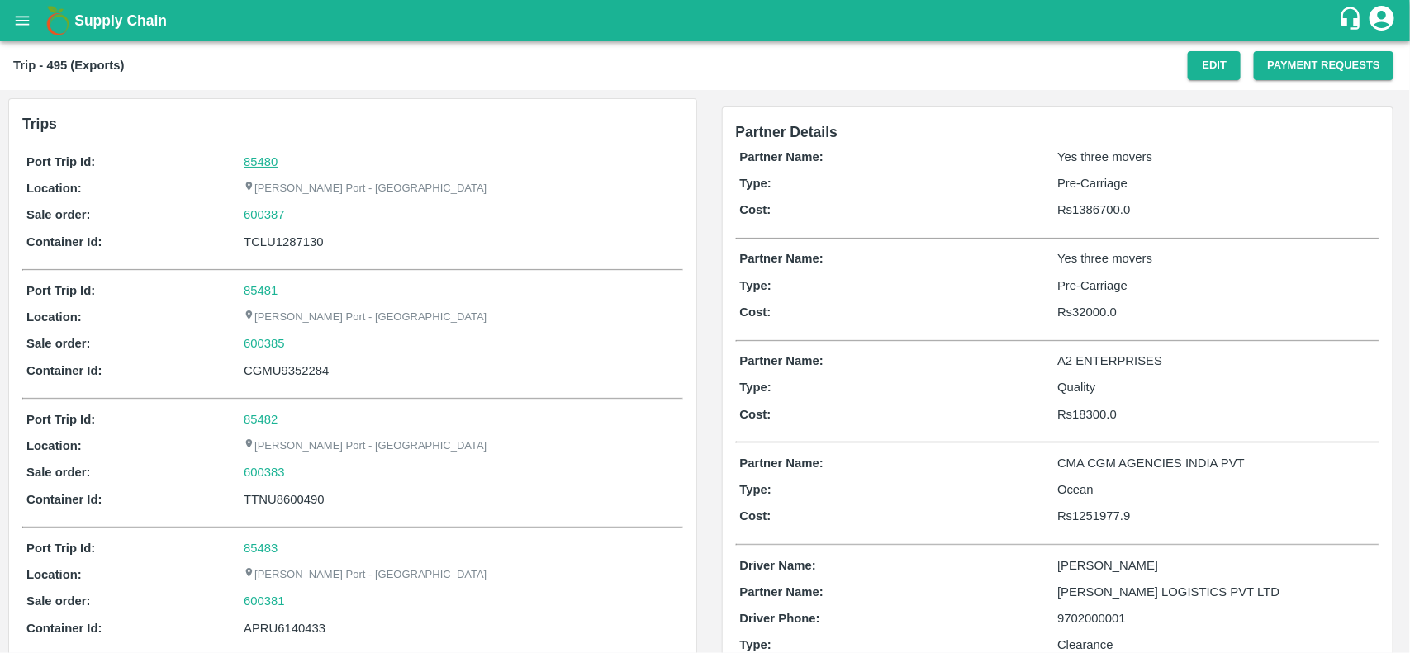
click at [254, 159] on link "85480" at bounding box center [261, 161] width 34 height 13
click at [300, 216] on div "600387" at bounding box center [461, 215] width 435 height 18
copy link
click at [300, 216] on div "600387" at bounding box center [461, 215] width 435 height 18
copy link "600387"
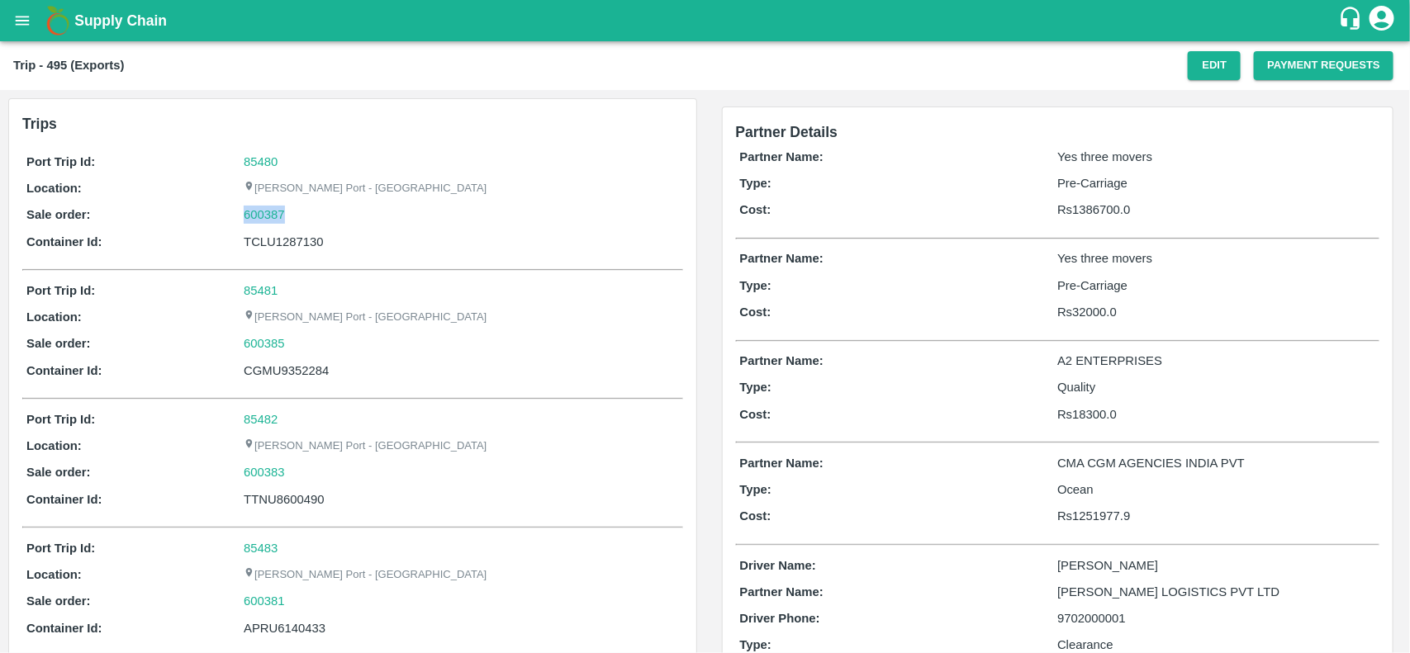
click at [300, 216] on div "600387" at bounding box center [461, 215] width 435 height 18
click at [258, 215] on link "600387" at bounding box center [264, 215] width 41 height 18
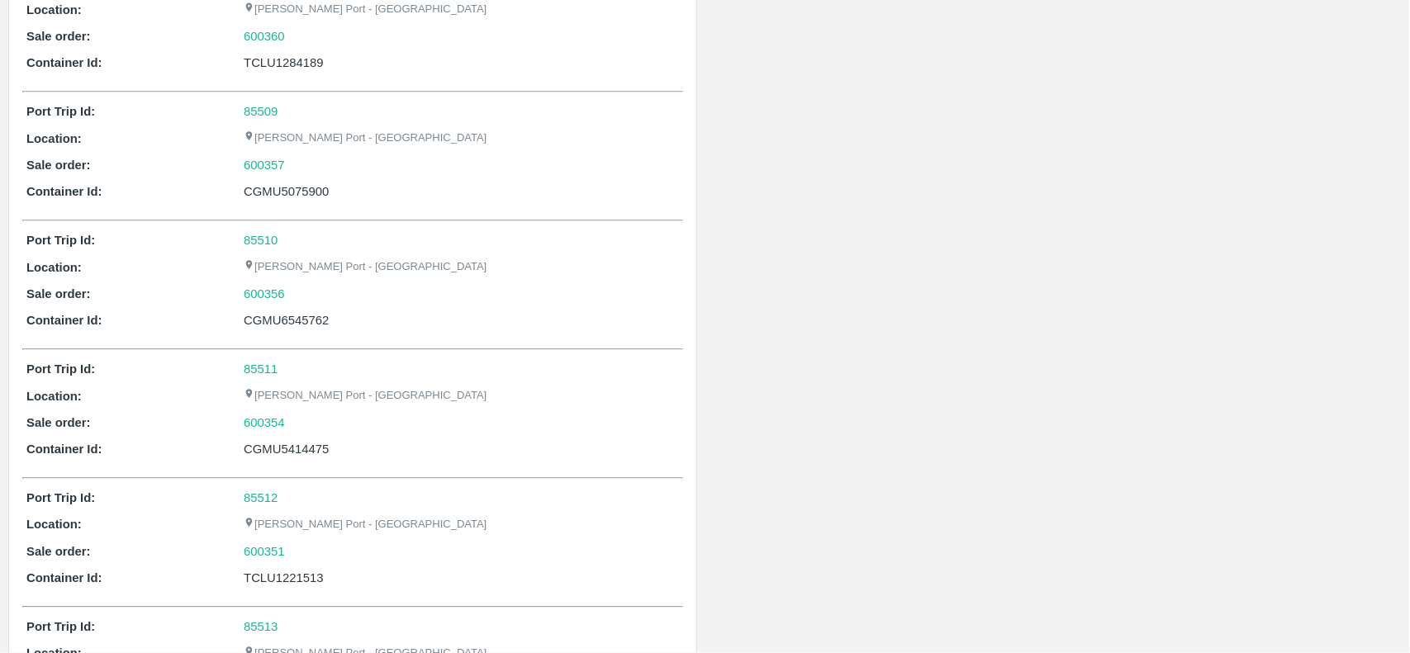
scroll to position [2371, 0]
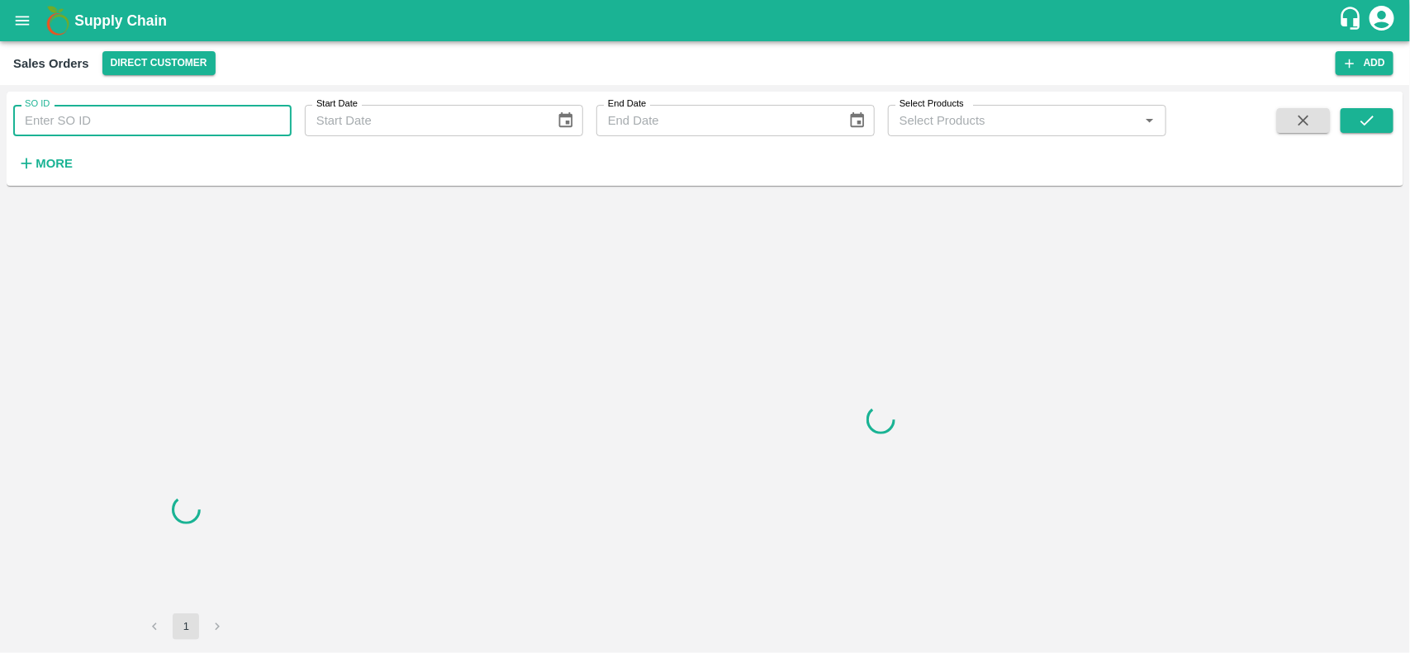
click at [125, 113] on input "SO ID" at bounding box center [152, 120] width 278 height 31
paste input "600387"
click at [125, 113] on input "600387" at bounding box center [152, 120] width 278 height 31
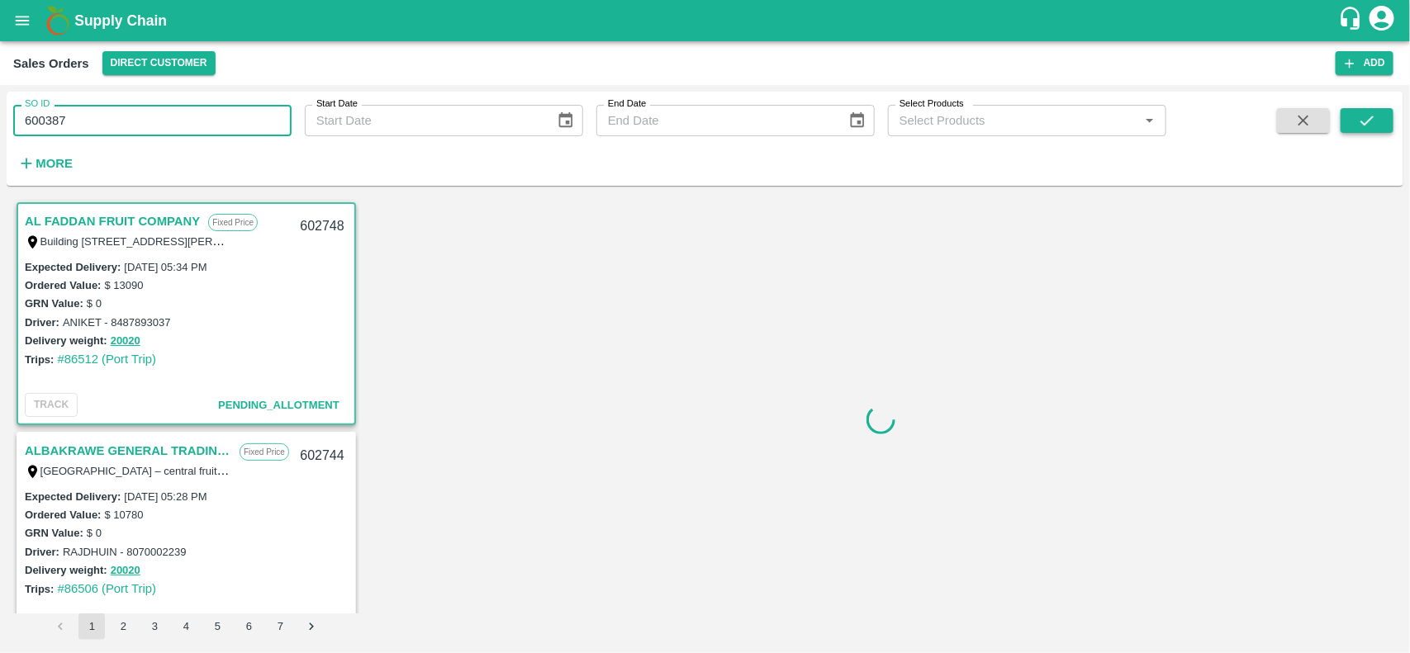
type input "600387"
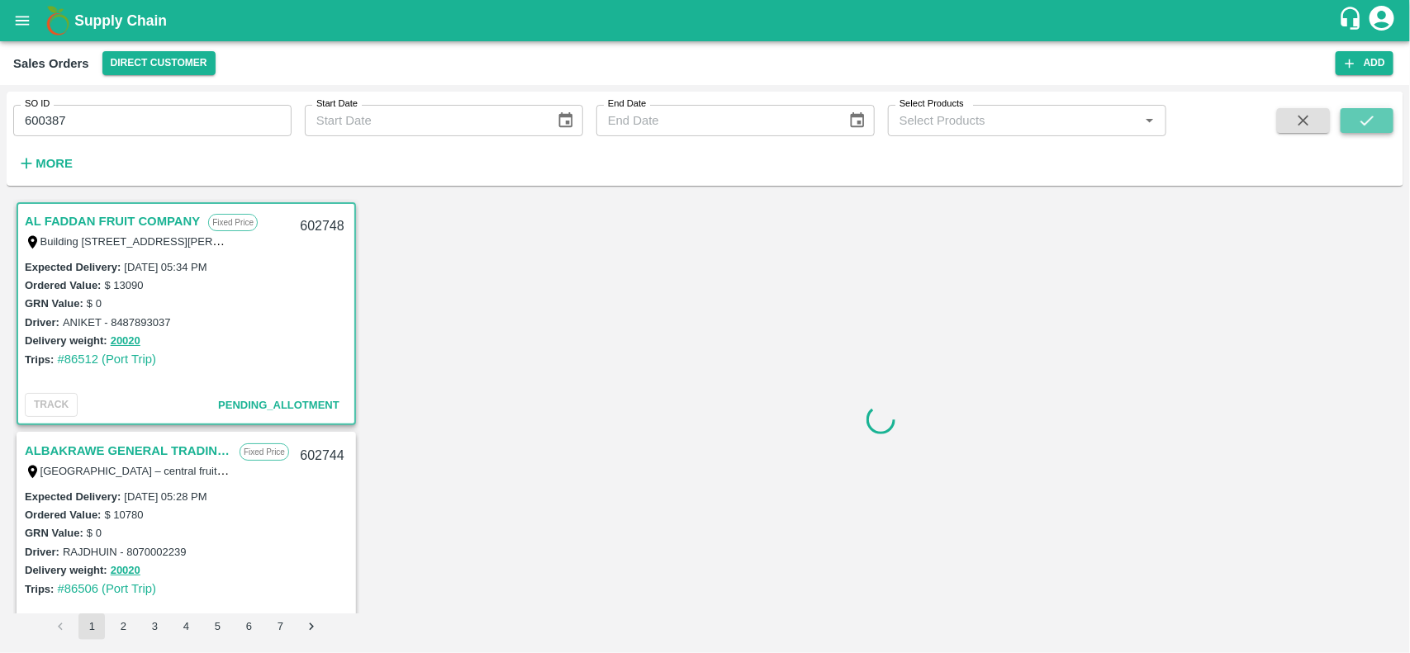
click at [1367, 110] on button "submit" at bounding box center [1367, 120] width 53 height 25
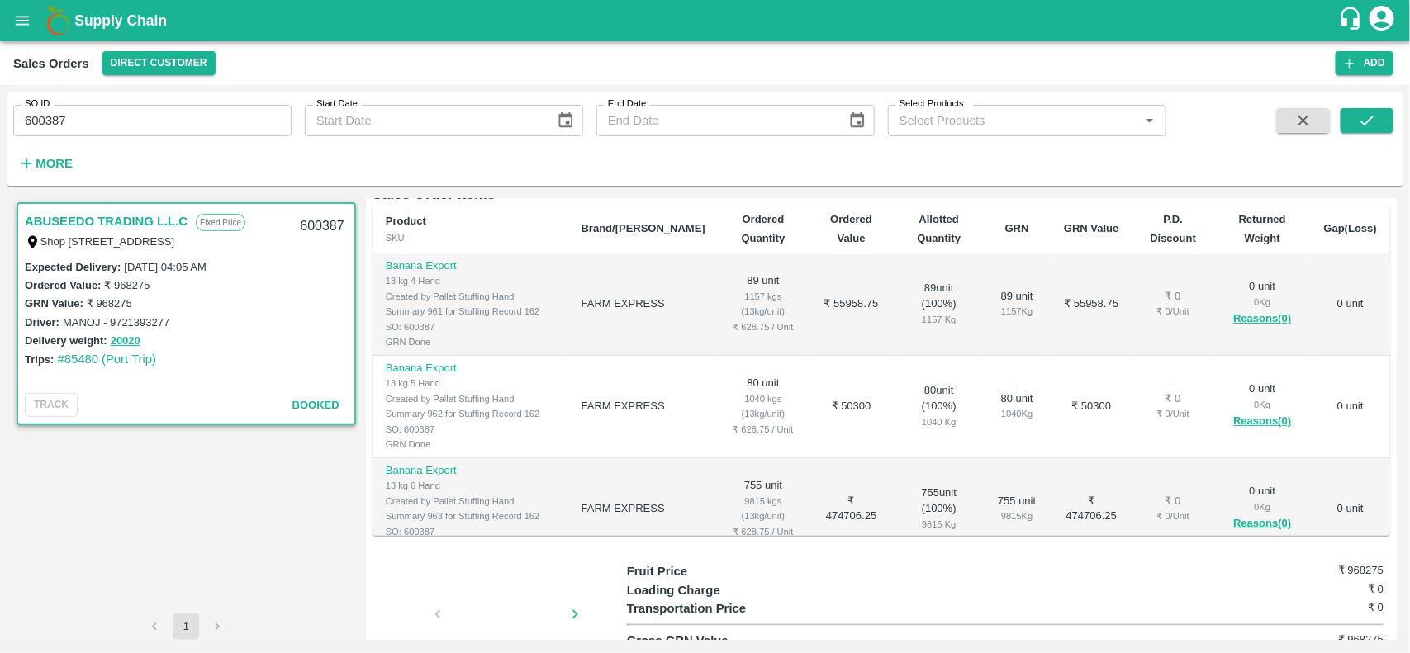
scroll to position [261, 0]
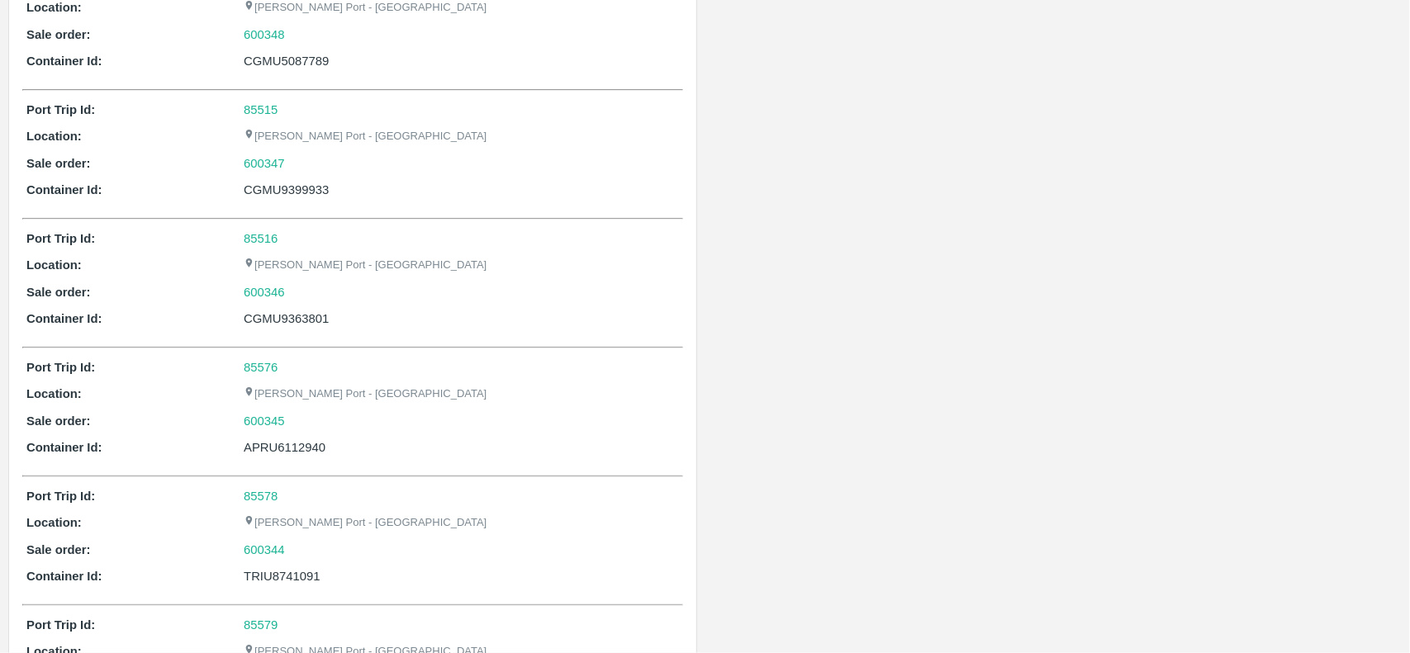
scroll to position [3388, 0]
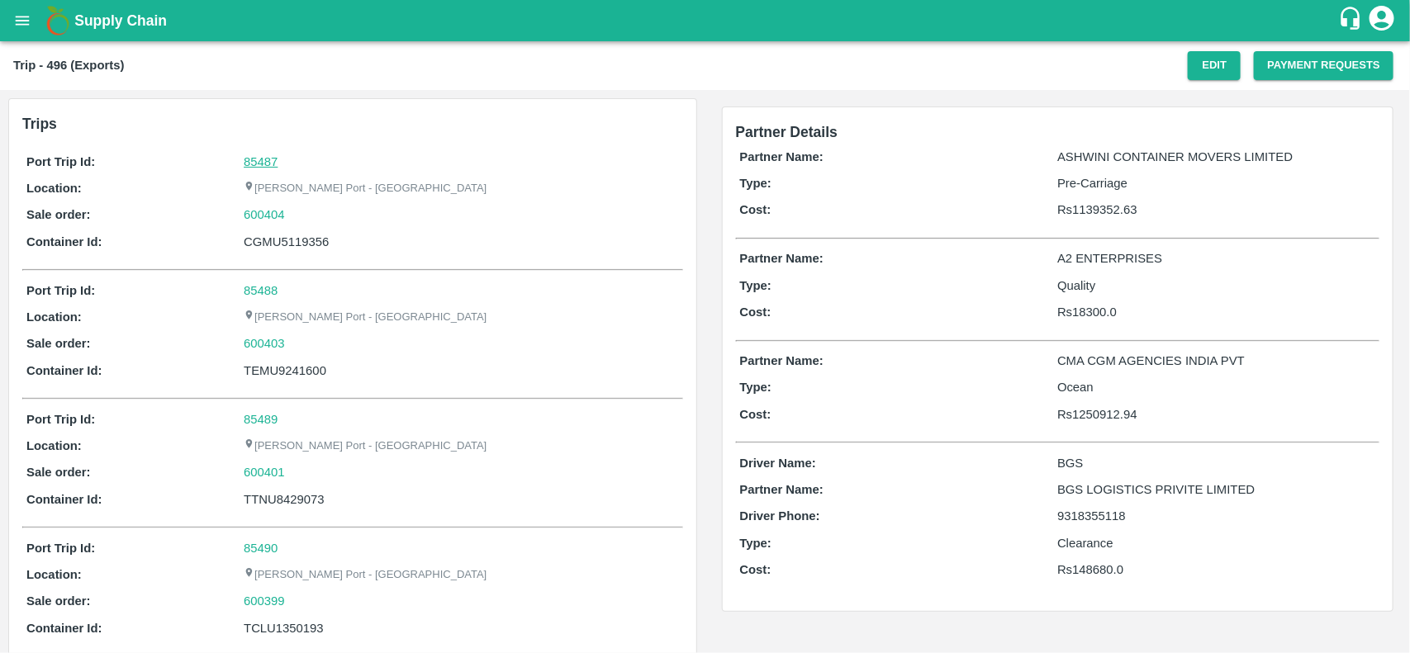
click at [249, 159] on link "85487" at bounding box center [261, 161] width 34 height 13
click at [296, 213] on div "600404" at bounding box center [461, 215] width 435 height 18
click at [254, 212] on link "600404" at bounding box center [264, 215] width 41 height 18
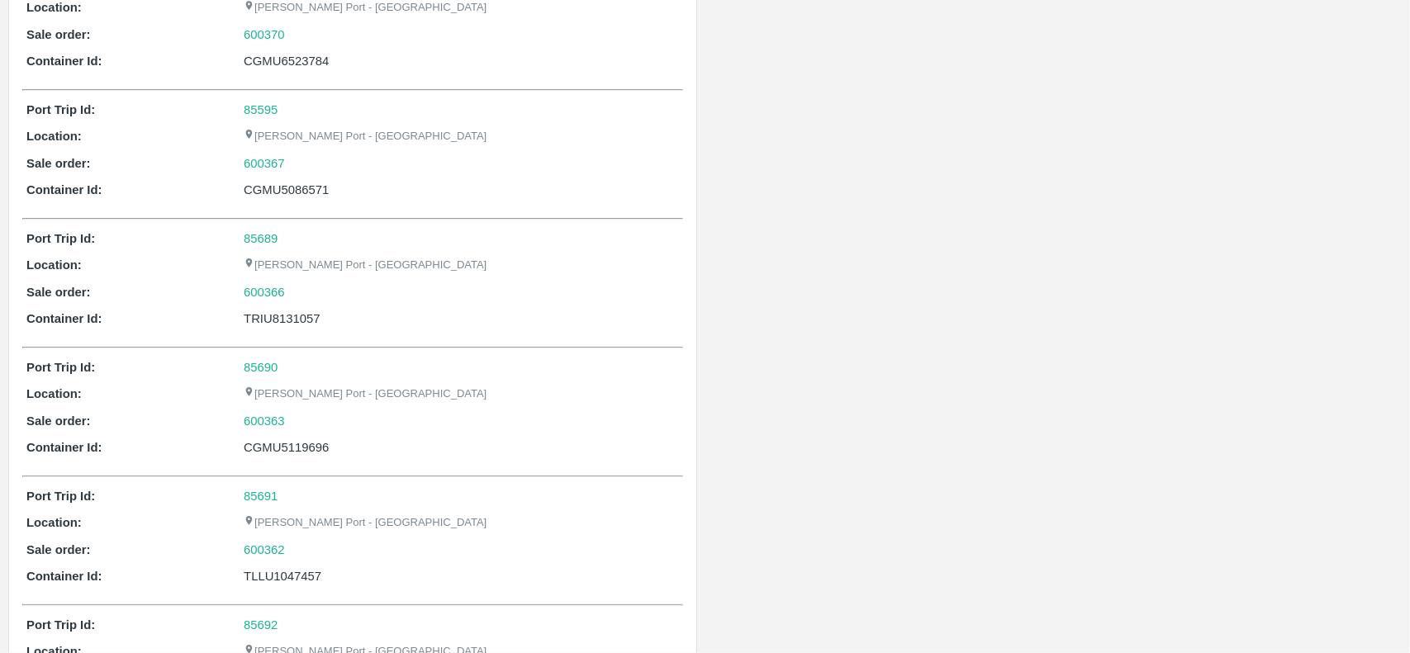
scroll to position [3388, 0]
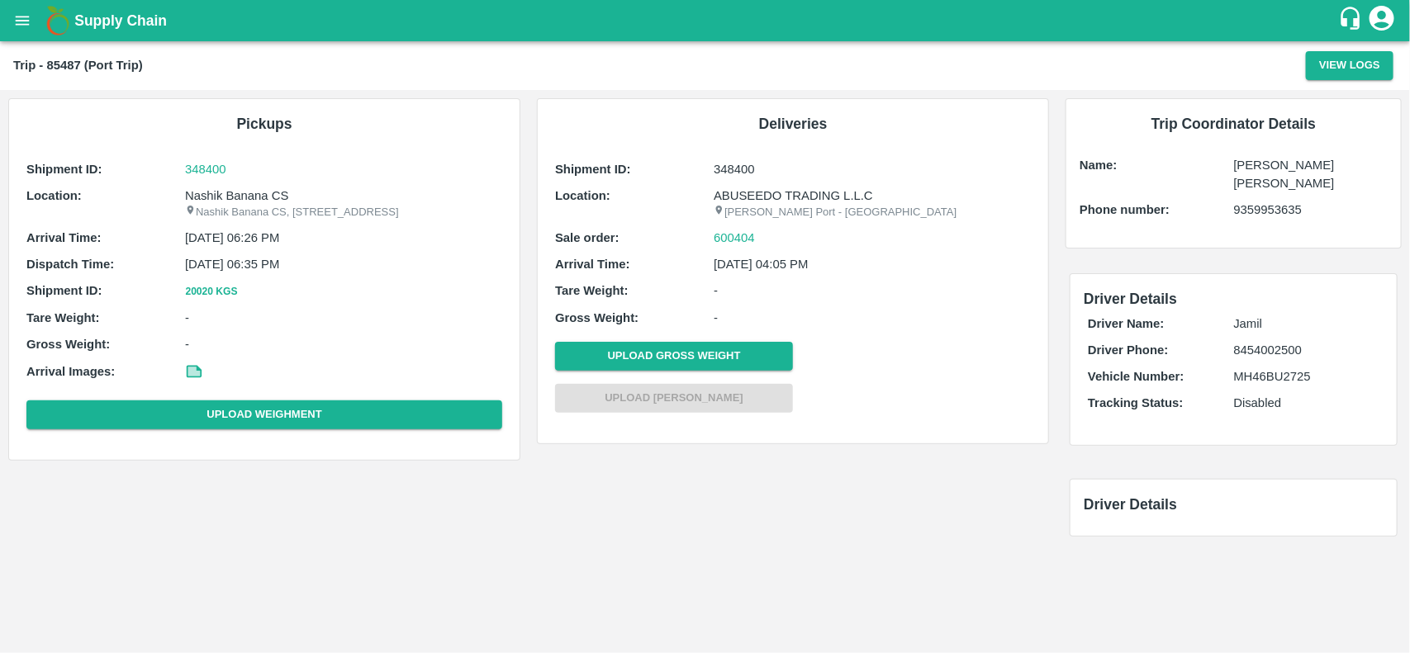
click at [252, 205] on p "Nashik Banana CS, [STREET_ADDRESS]" at bounding box center [343, 213] width 317 height 16
copy p "Banana"
click at [252, 205] on p "Nashik Banana CS, [STREET_ADDRESS]" at bounding box center [343, 213] width 317 height 16
copy p "Nashik Banana CS, [STREET_ADDRESS]"
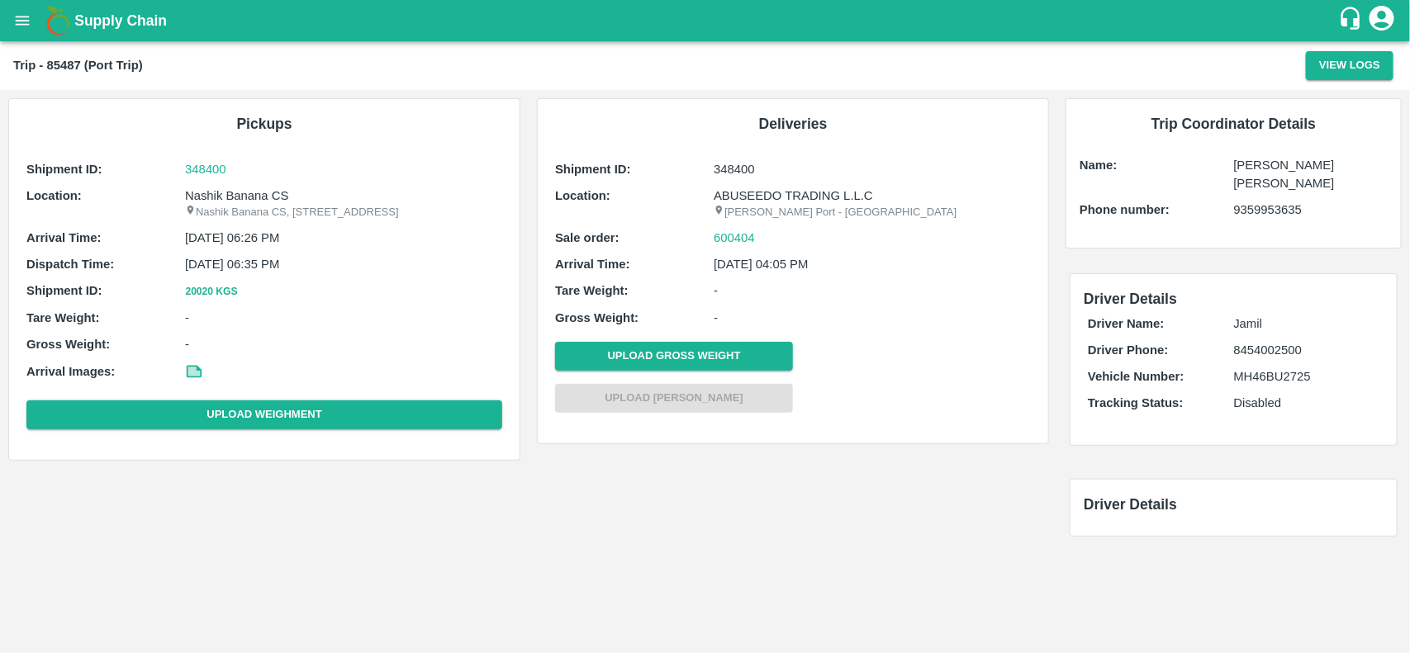
click at [245, 198] on p "Nashik Banana CS" at bounding box center [343, 196] width 317 height 18
copy p "Banana"
click at [245, 198] on p "Nashik Banana CS" at bounding box center [343, 196] width 317 height 18
copy p "Nashik Banana CS"
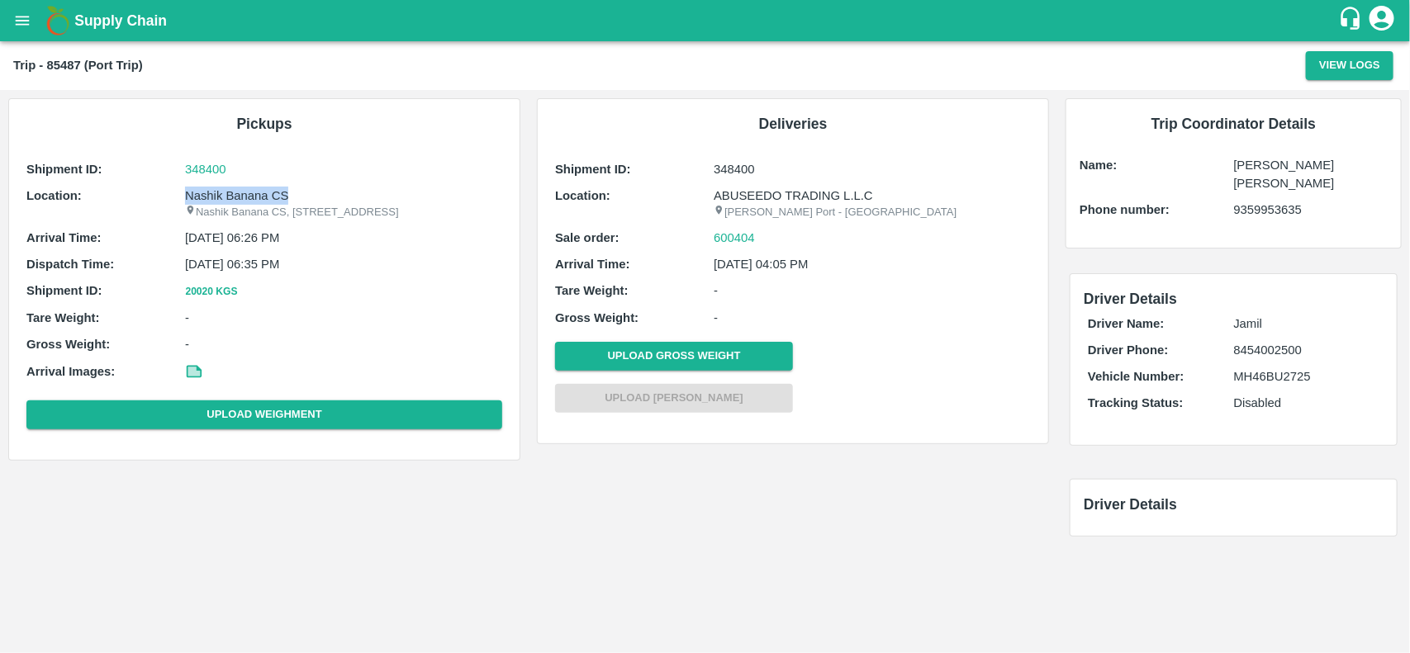
click at [245, 198] on p "Nashik Banana CS" at bounding box center [343, 196] width 317 height 18
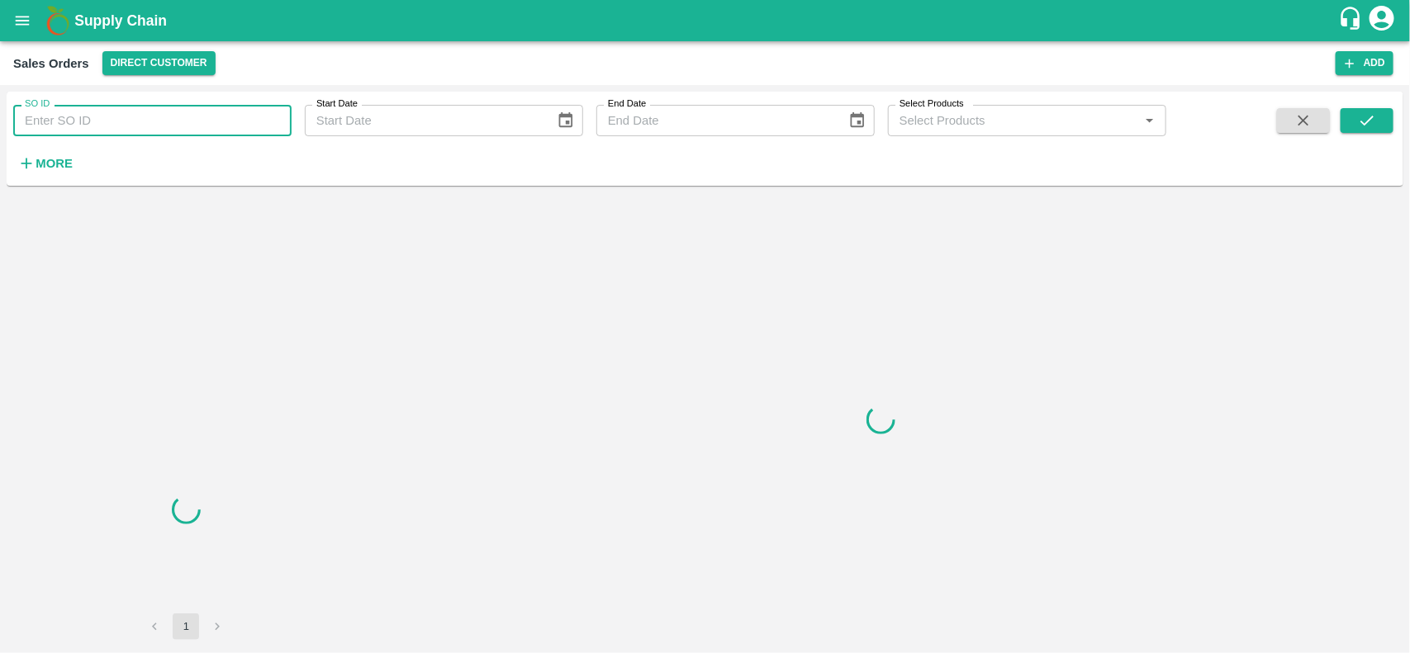
click at [145, 129] on input "SO ID" at bounding box center [152, 120] width 278 height 31
paste input "600404"
click at [145, 129] on input "600404" at bounding box center [152, 120] width 278 height 31
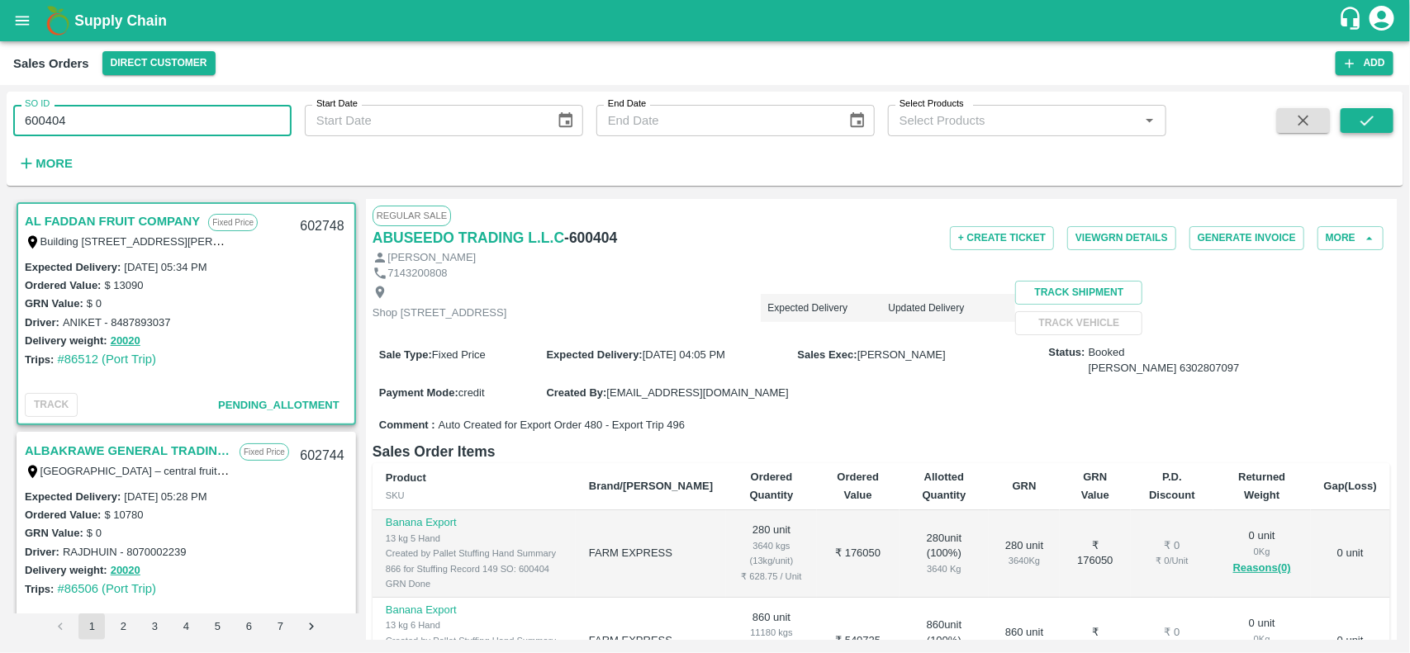
type input "600404"
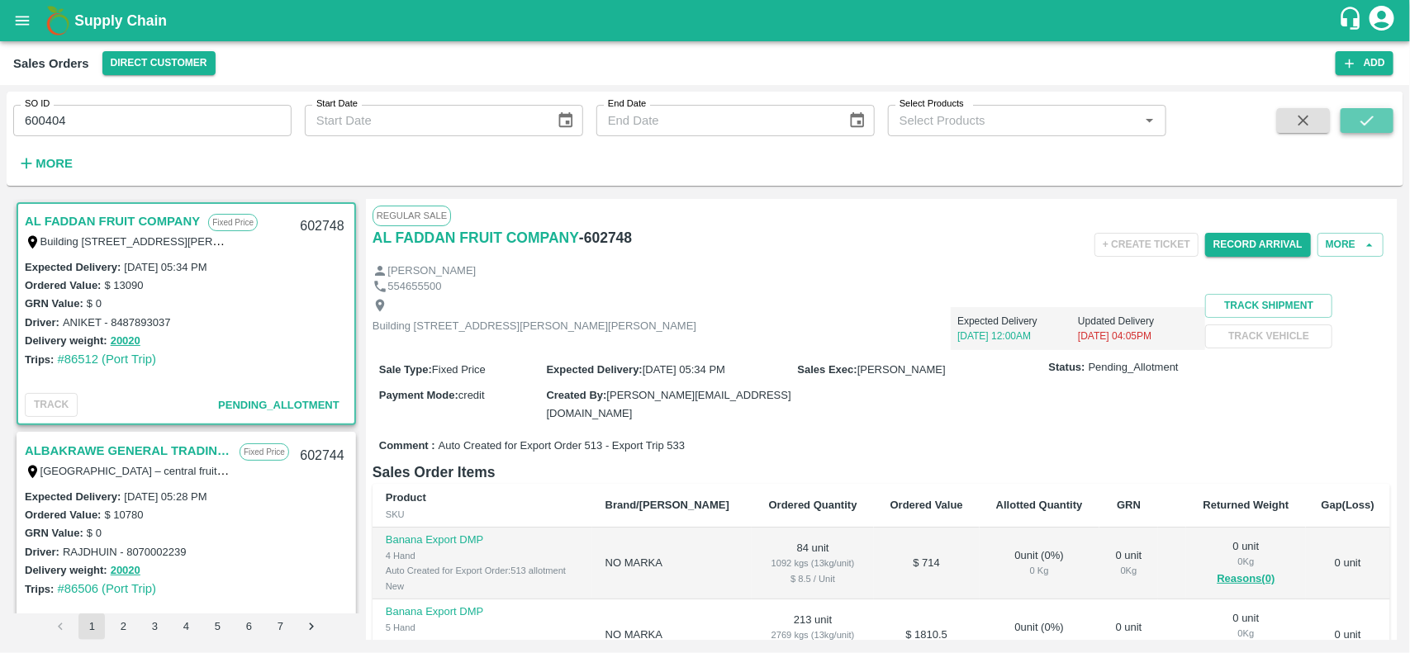
click at [1370, 126] on icon "submit" at bounding box center [1367, 121] width 18 height 18
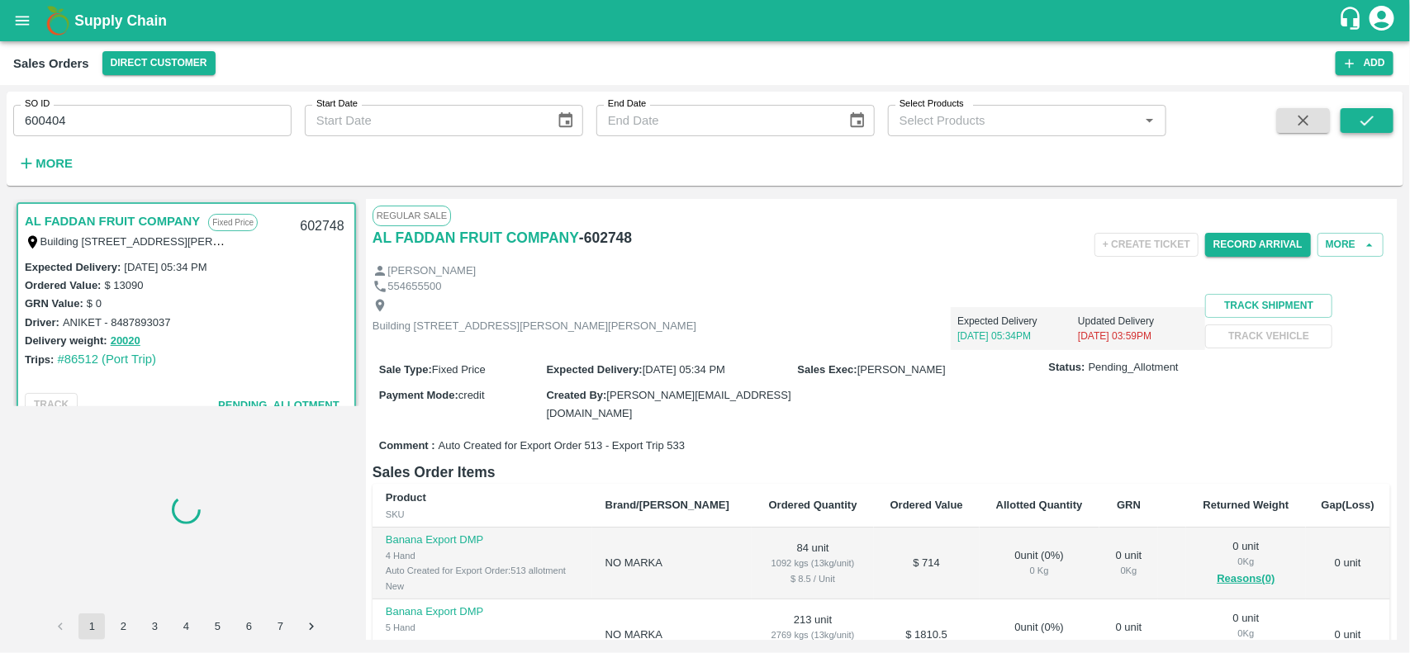
click at [1368, 124] on icon "submit" at bounding box center [1367, 121] width 18 height 18
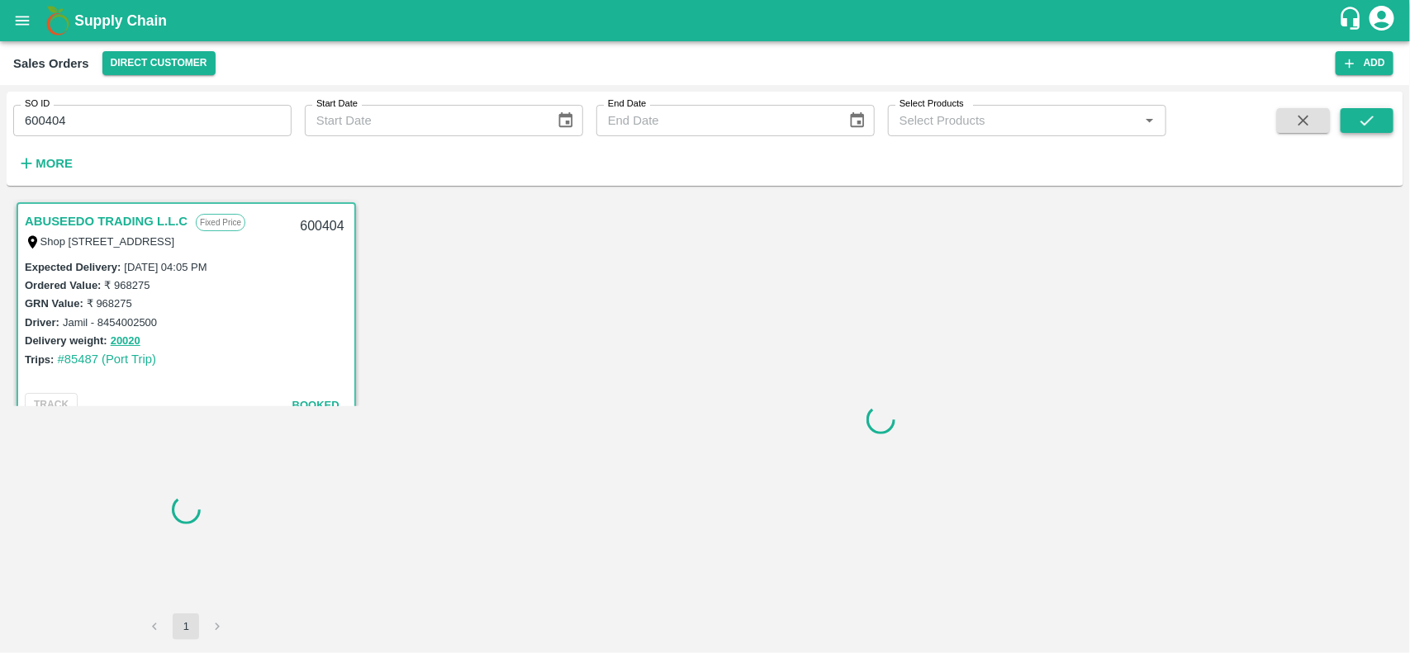
scroll to position [4, 0]
click at [1368, 124] on icon "submit" at bounding box center [1367, 121] width 18 height 18
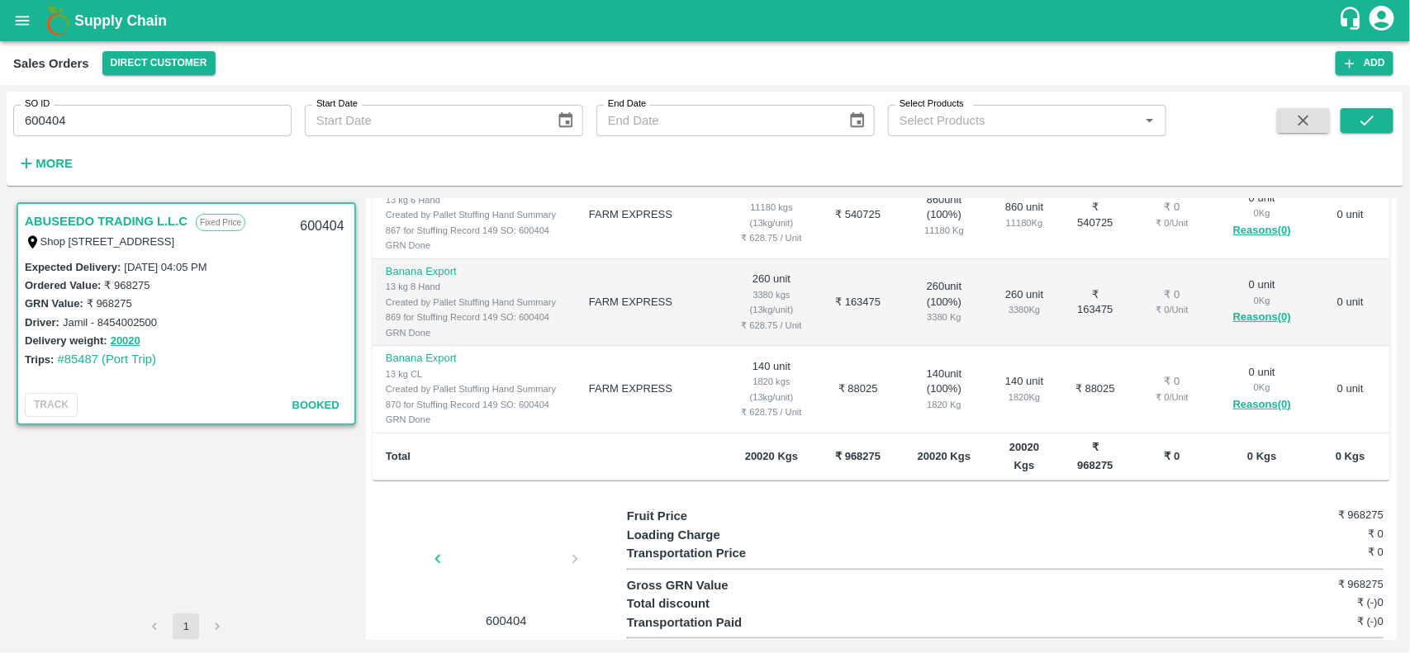
scroll to position [406, 0]
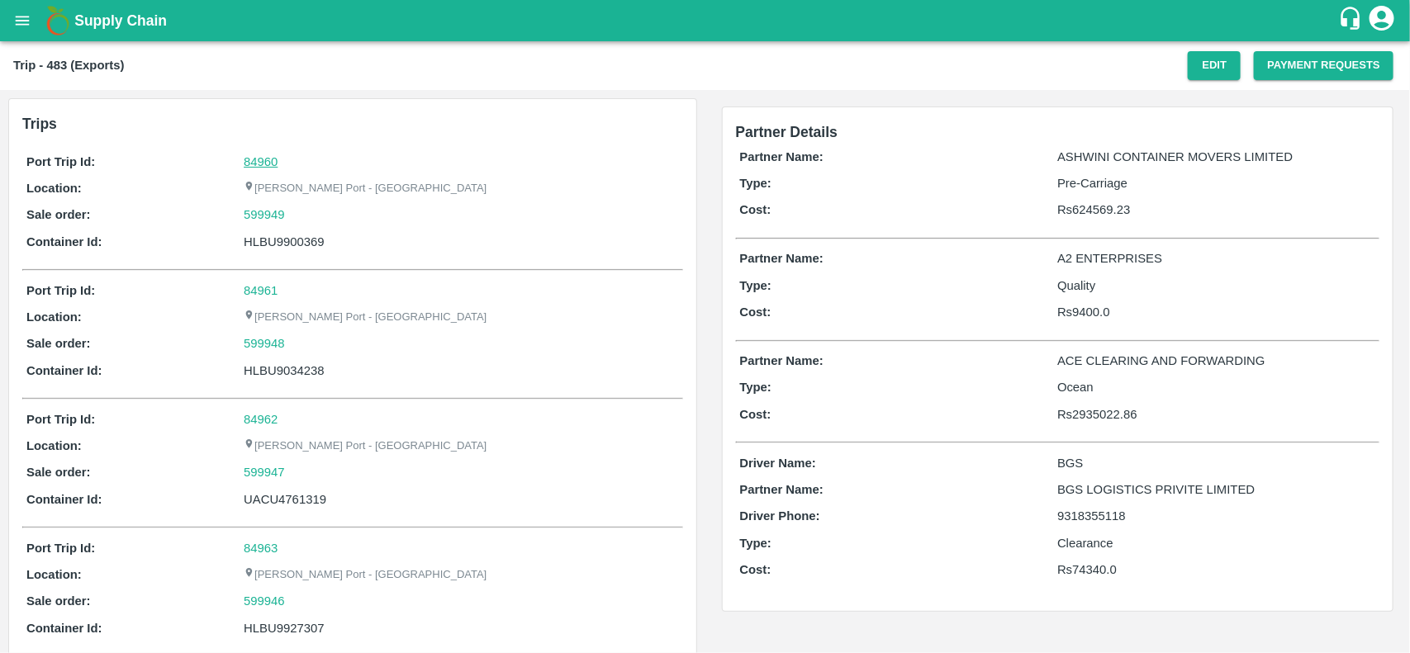
click at [264, 164] on link "84960" at bounding box center [261, 161] width 34 height 13
click at [306, 213] on div "599949" at bounding box center [461, 215] width 435 height 18
copy link "599949"
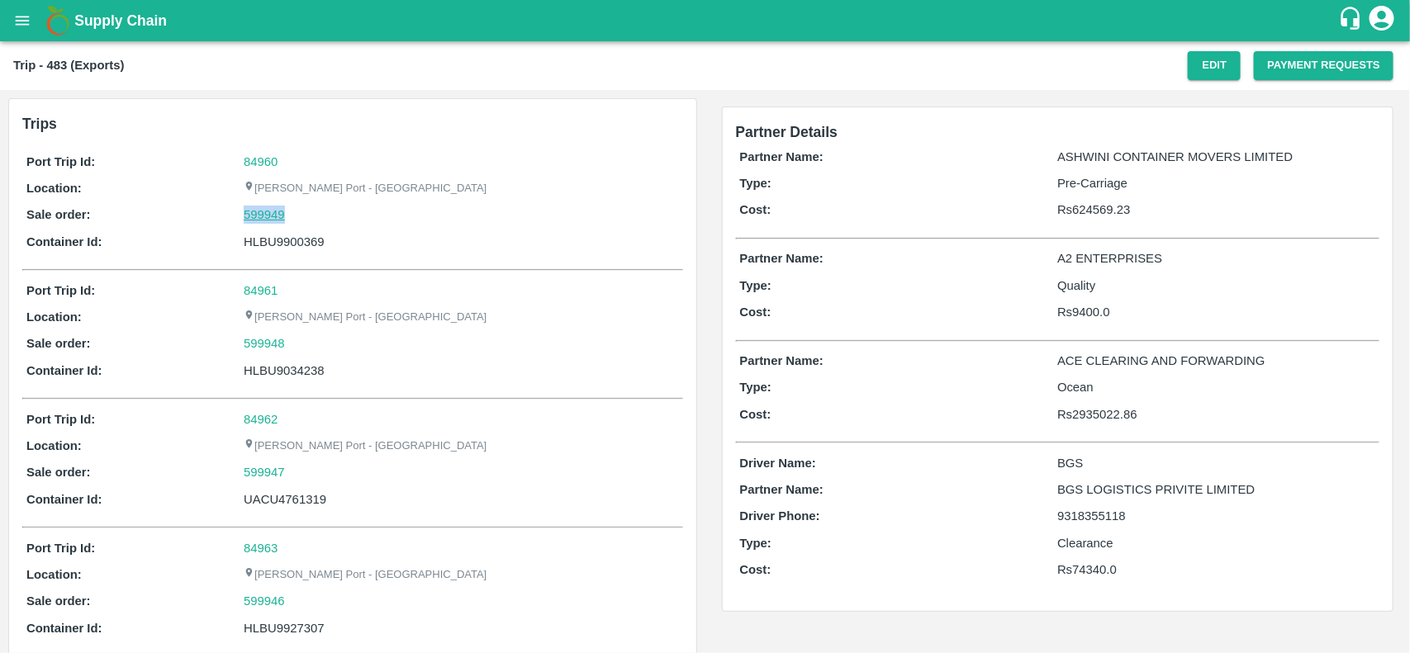
click at [274, 213] on link "599949" at bounding box center [264, 215] width 41 height 18
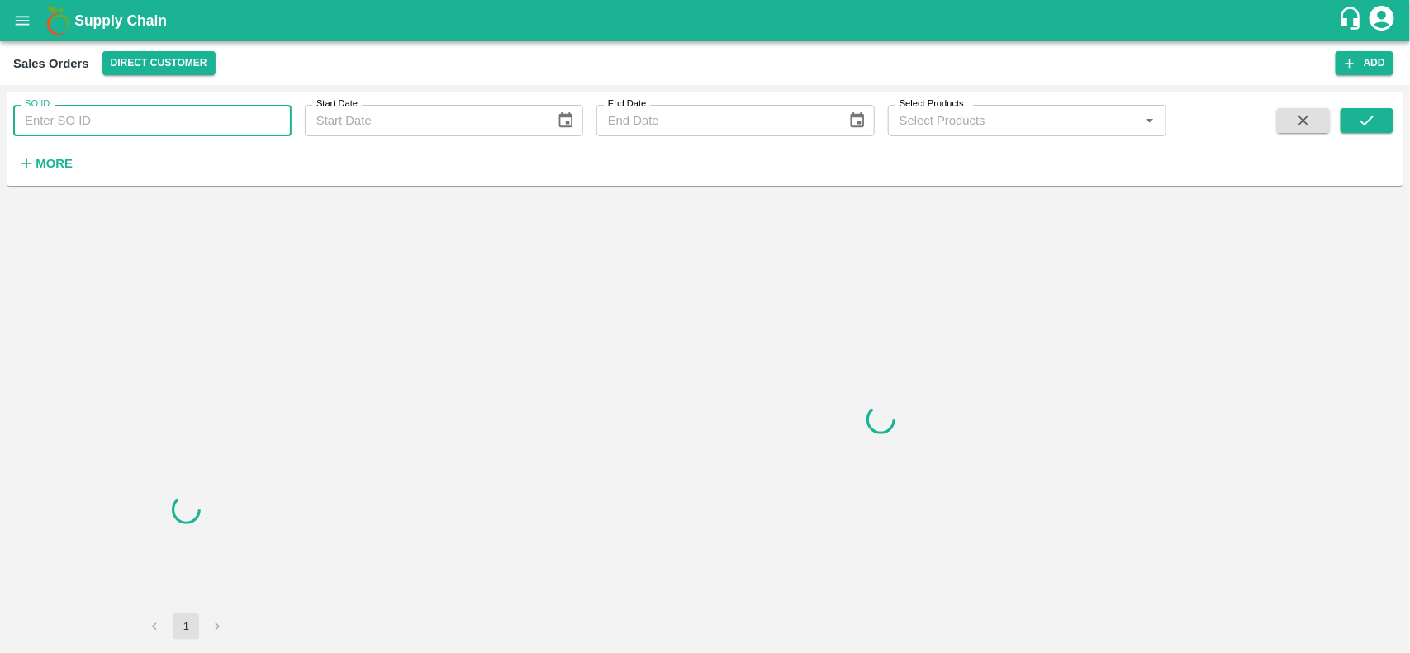
click at [182, 133] on input "SO ID" at bounding box center [152, 120] width 278 height 31
paste input "599949"
click at [182, 133] on input "599949" at bounding box center [152, 120] width 278 height 31
type input "599949"
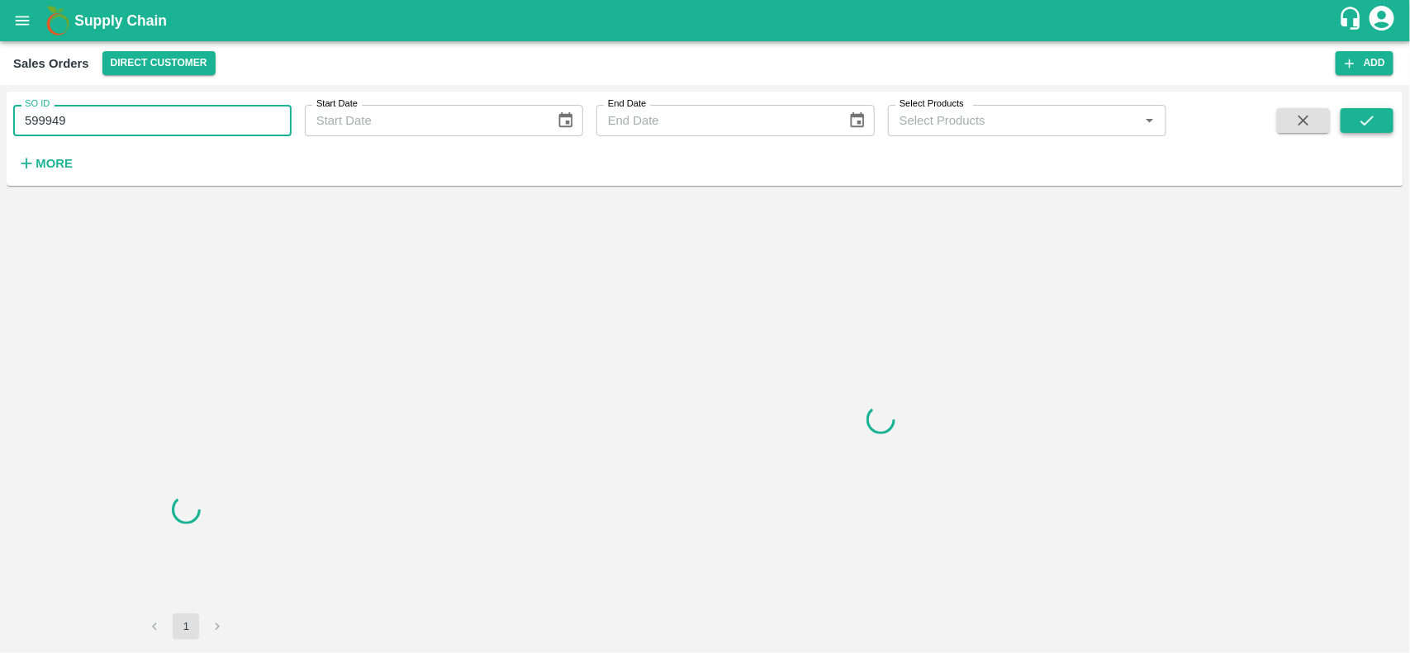
click at [1344, 108] on button "submit" at bounding box center [1367, 120] width 53 height 25
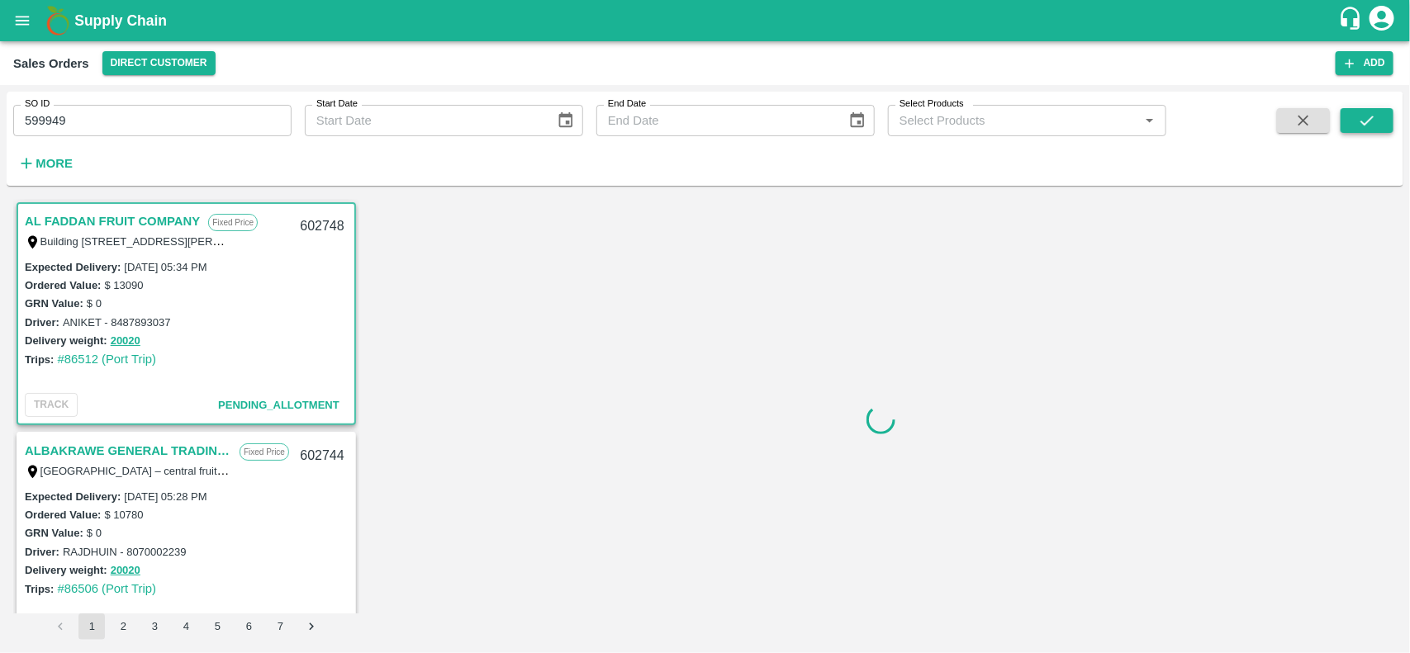
scroll to position [4, 0]
